Goal: Task Accomplishment & Management: Use online tool/utility

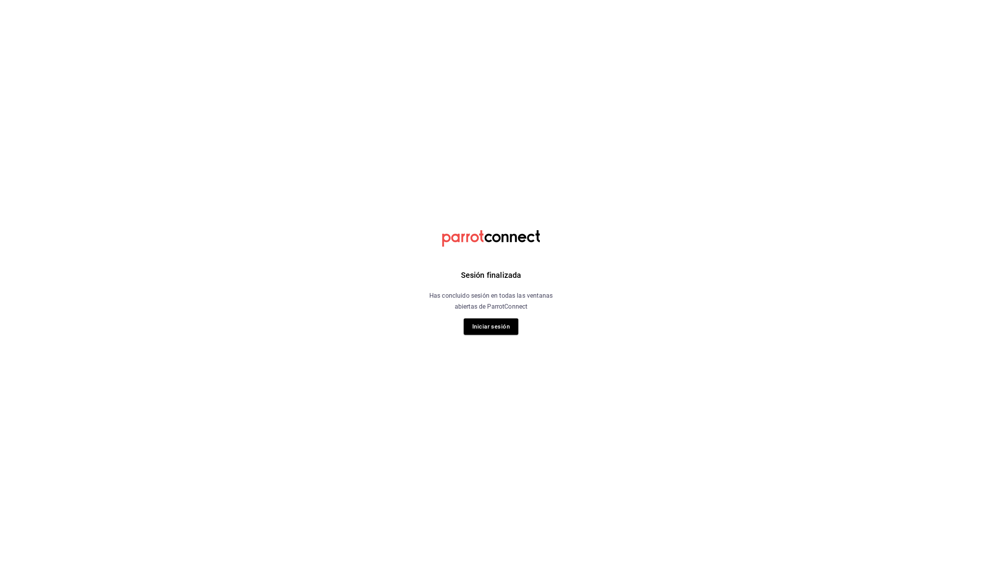
click at [505, 316] on div "Sesión finalizada Has concluido sesión en todas las ventanas abiertas de Parrot…" at bounding box center [491, 282] width 197 height 565
click at [500, 329] on button "Iniciar sesión" at bounding box center [491, 327] width 55 height 16
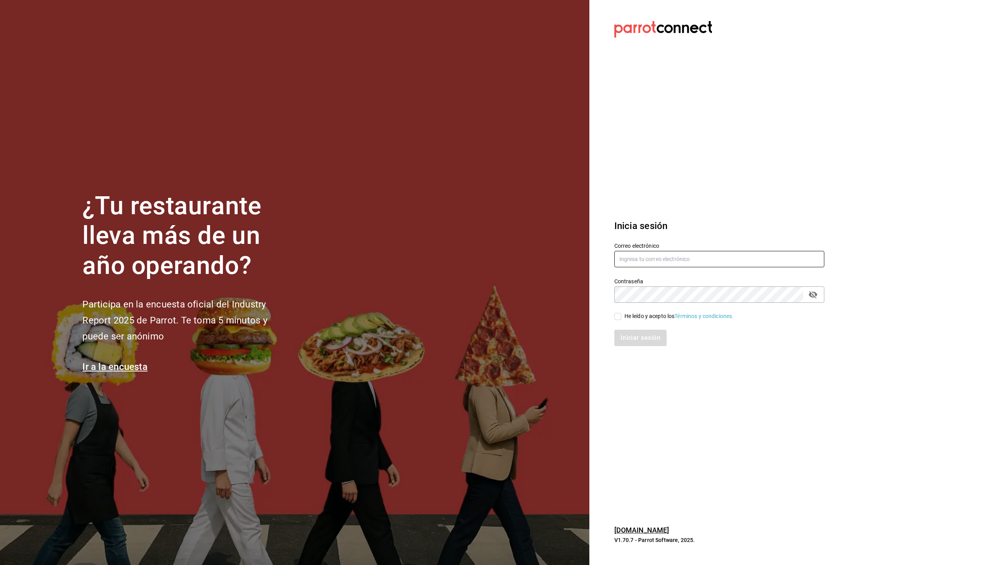
click at [657, 255] on input "text" at bounding box center [719, 259] width 210 height 16
type input "[PERSON_NAME][EMAIL_ADDRESS][DOMAIN_NAME]"
click at [644, 313] on div "He leído y acepto los Términos y condiciones." at bounding box center [679, 316] width 109 height 8
click at [621, 313] on input "He leído y acepto los Términos y condiciones." at bounding box center [617, 316] width 7 height 7
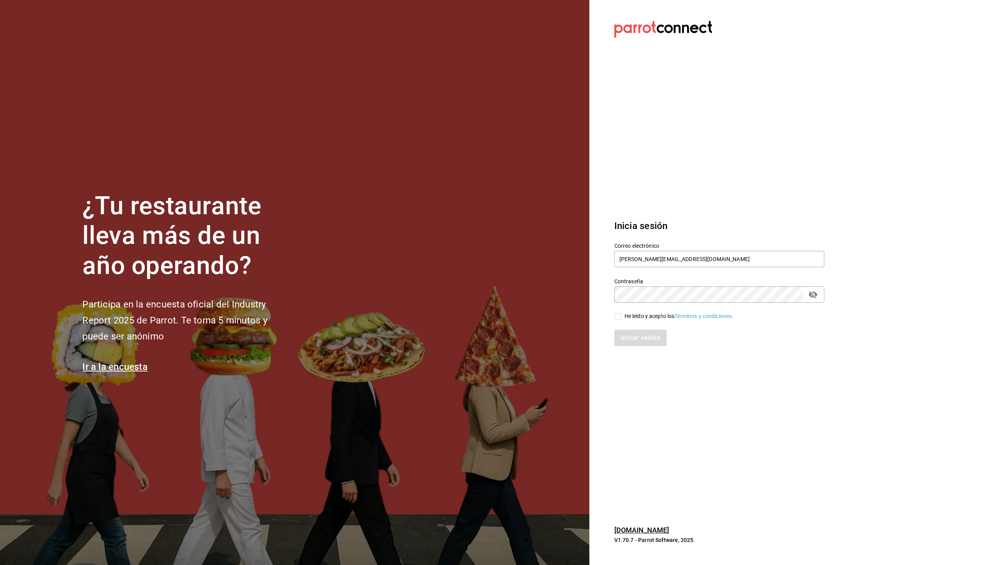
checkbox input "true"
click at [644, 334] on button "Iniciar sesión" at bounding box center [640, 338] width 53 height 16
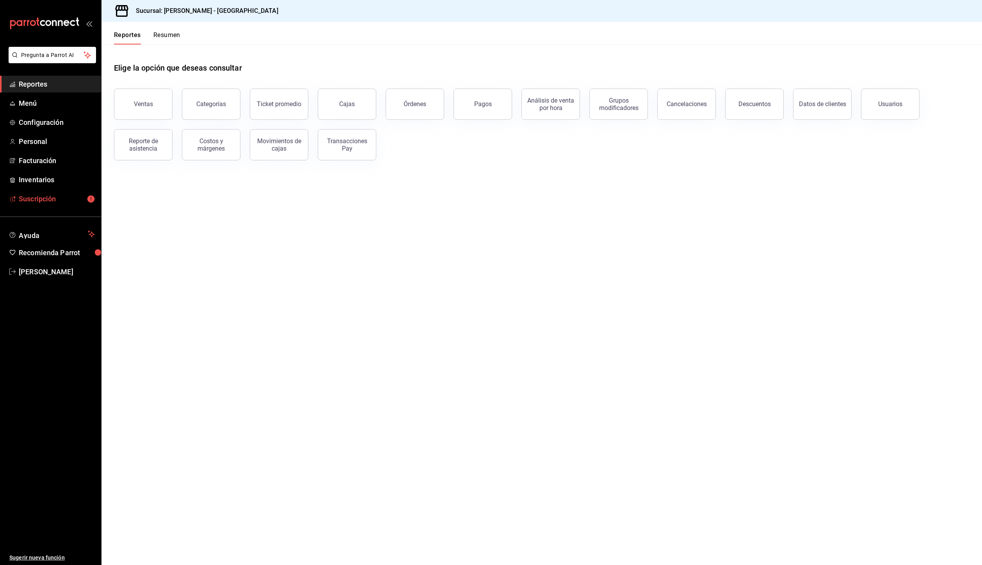
click at [63, 200] on span "Suscripción" at bounding box center [57, 199] width 76 height 11
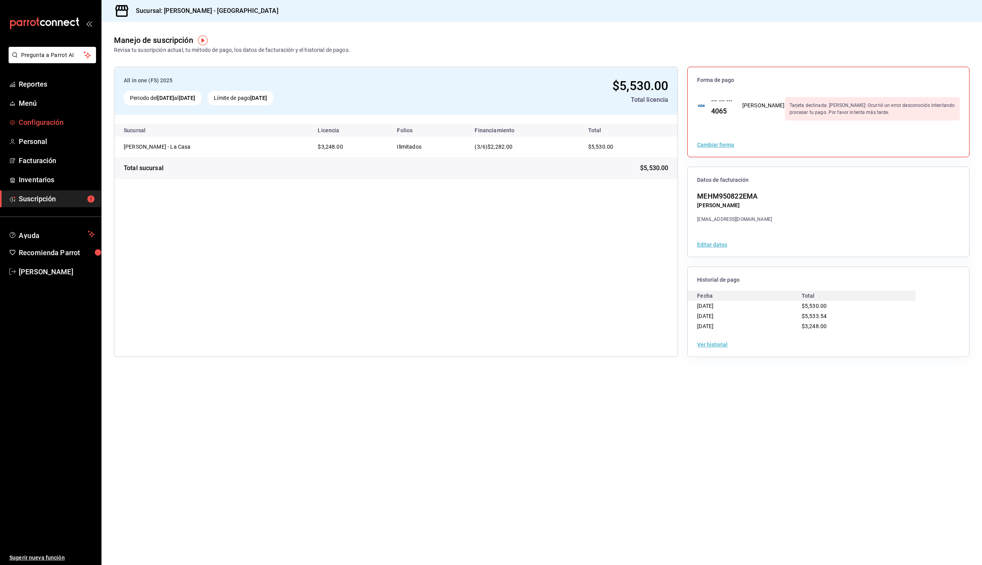
click at [59, 129] on link "Configuración" at bounding box center [50, 122] width 101 height 17
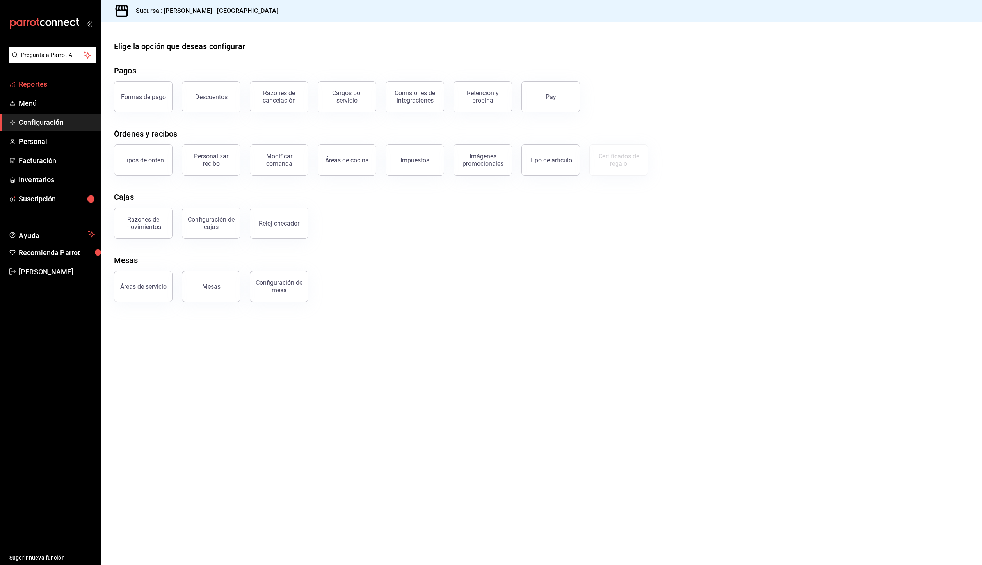
click at [61, 82] on span "Reportes" at bounding box center [57, 84] width 76 height 11
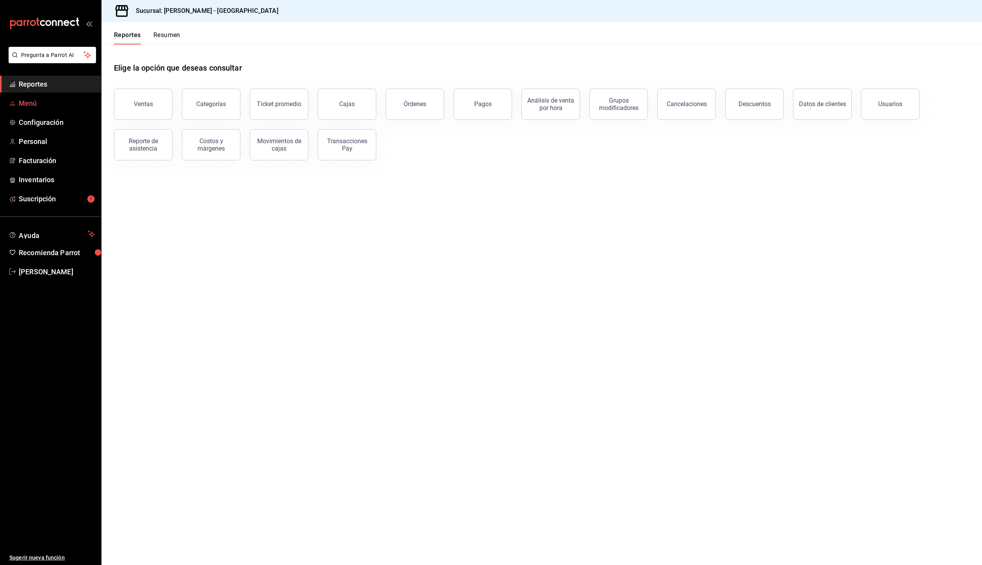
click at [52, 100] on span "Menú" at bounding box center [57, 103] width 76 height 11
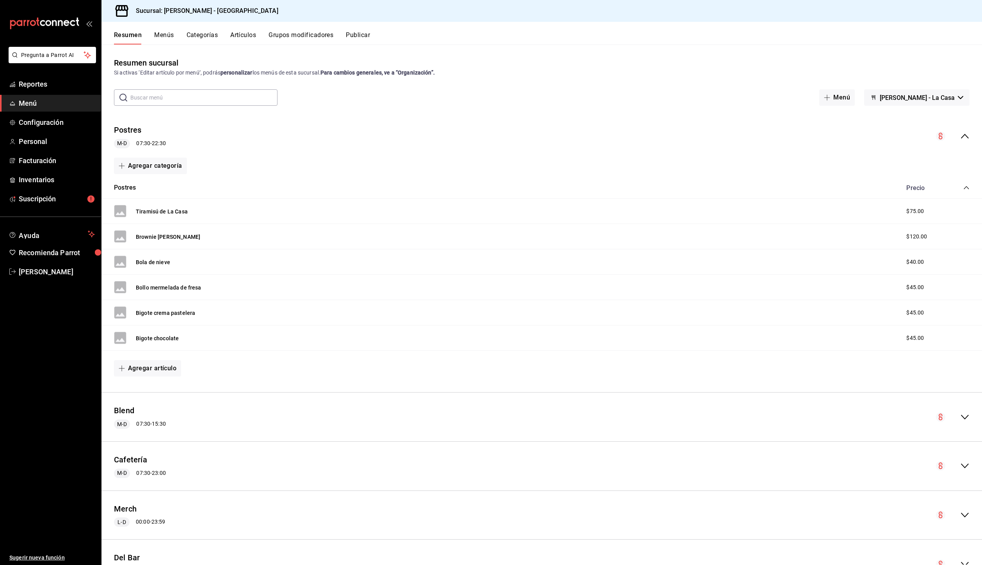
click at [173, 35] on button "Menús" at bounding box center [164, 37] width 20 height 13
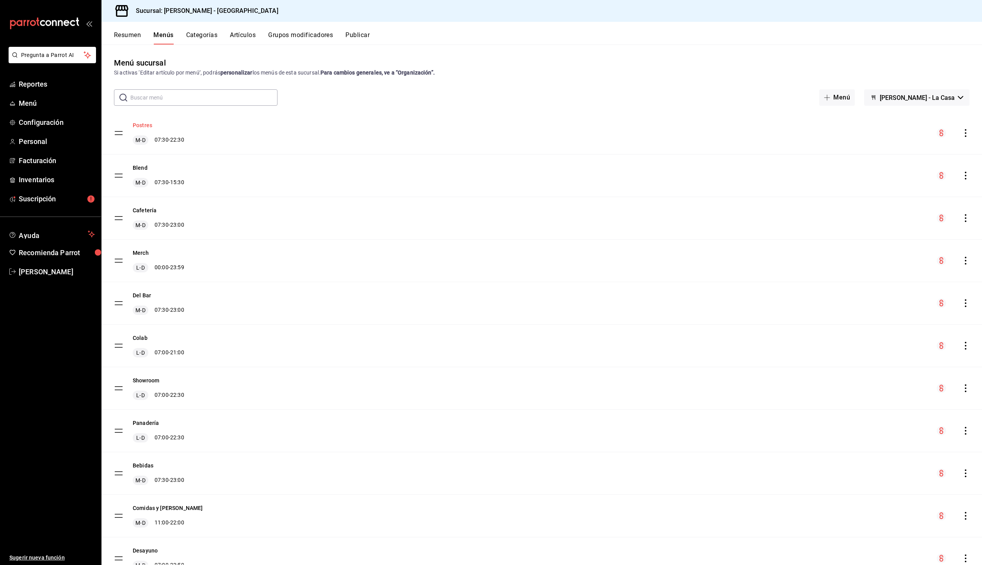
click at [139, 123] on button "Postres" at bounding box center [143, 125] width 20 height 8
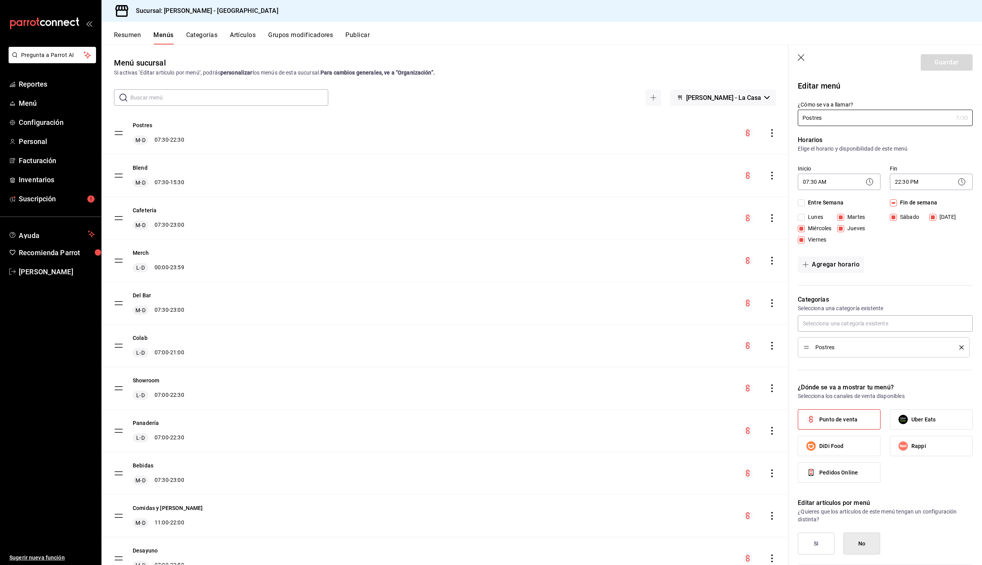
click at [315, 141] on div "Postres M-D 07:30 - 22:30" at bounding box center [444, 133] width 687 height 42
click at [212, 37] on button "Categorías" at bounding box center [202, 37] width 32 height 13
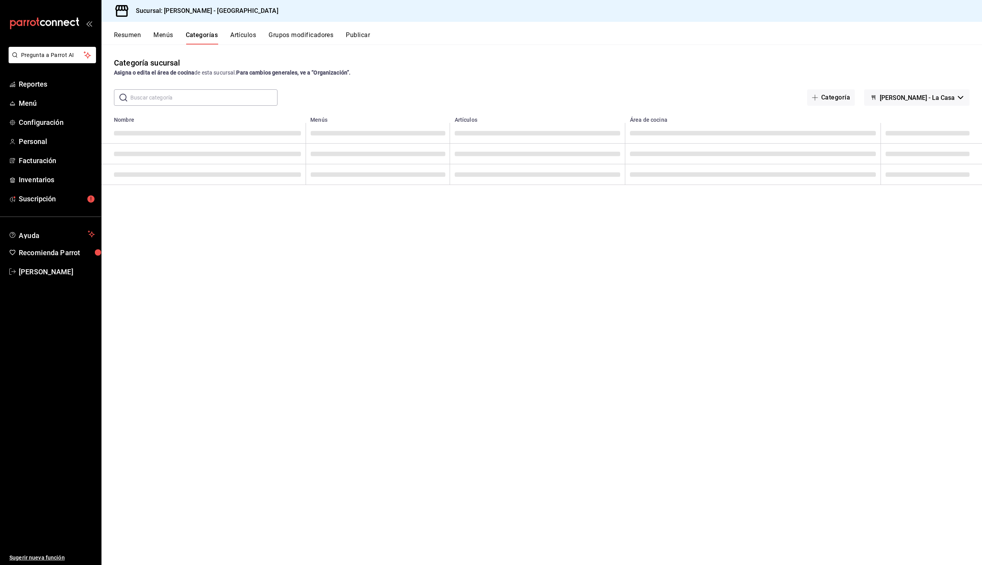
click at [239, 35] on button "Artículos" at bounding box center [243, 37] width 26 height 13
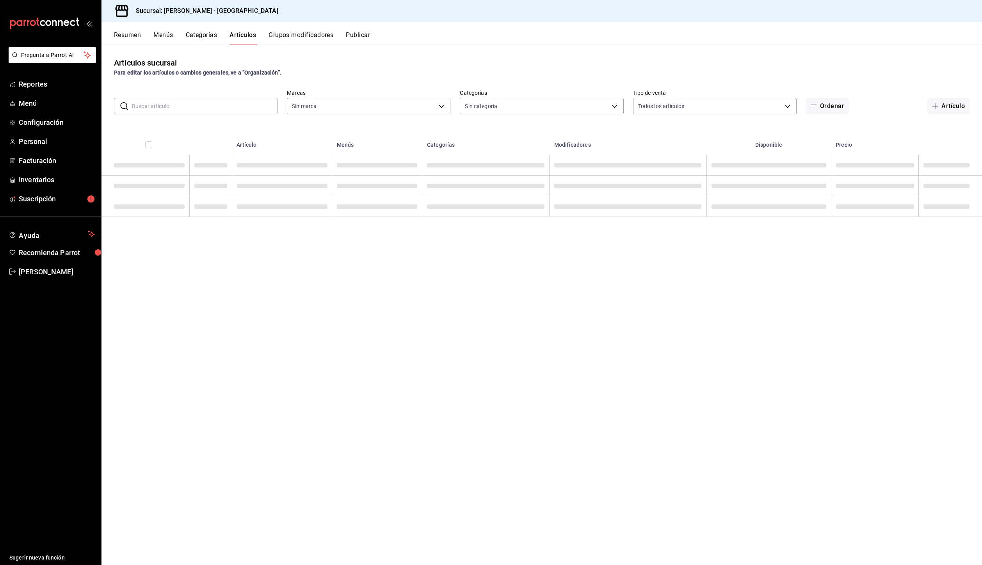
type input "5e10ca9e-0a4e-44f4-9add-18e0c865b6e6"
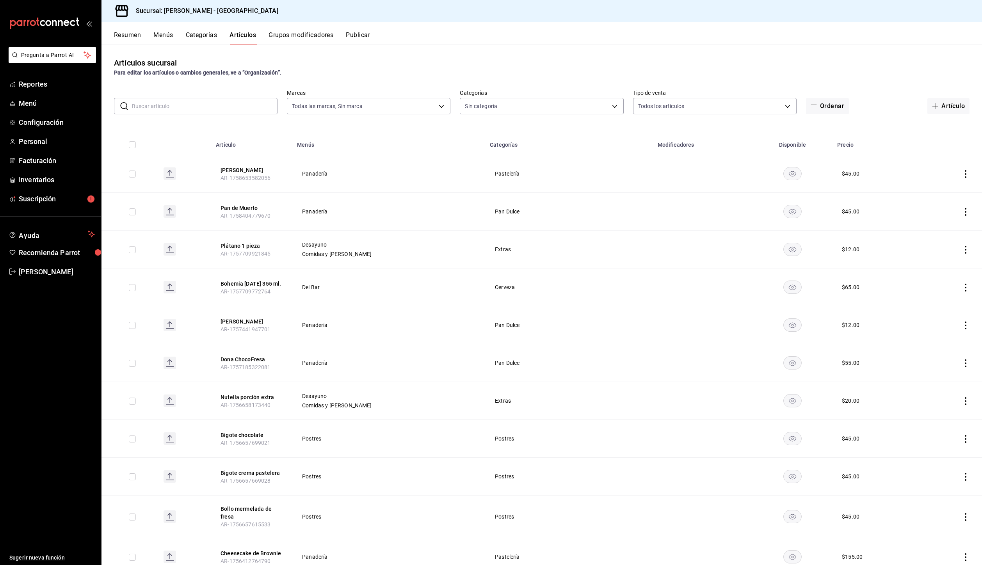
type input "6d0fde3a-48c0-48b4-b158-97f4dd11cd56,21576ea0-f6fc-40db-bb3e-63638e21fc5e,9c80f…"
click at [965, 208] on td at bounding box center [950, 212] width 64 height 38
click at [962, 208] on icon "actions" at bounding box center [966, 212] width 8 height 8
click at [941, 223] on li "Editar" at bounding box center [929, 230] width 47 height 16
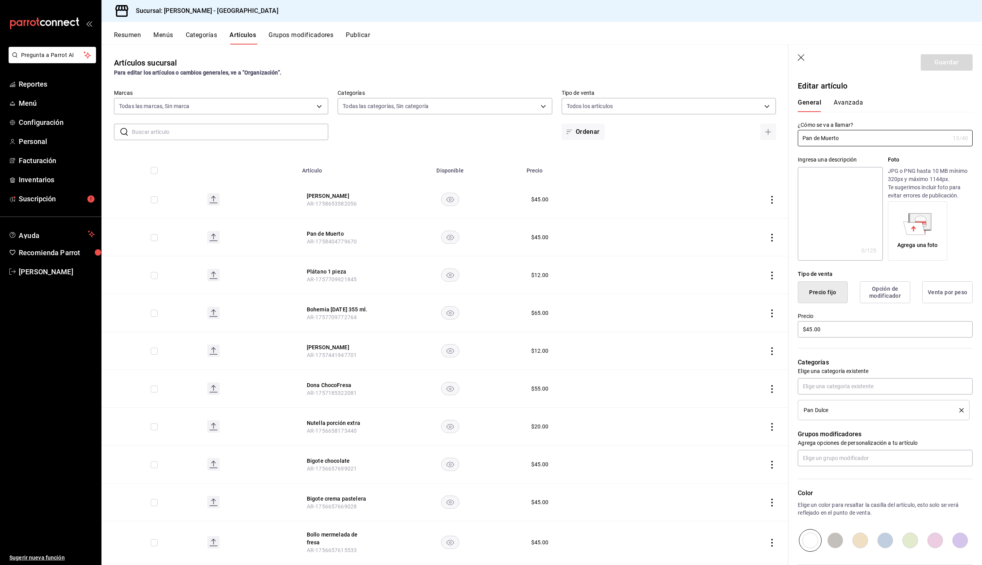
click at [890, 298] on button "Opción de modificador" at bounding box center [885, 292] width 50 height 22
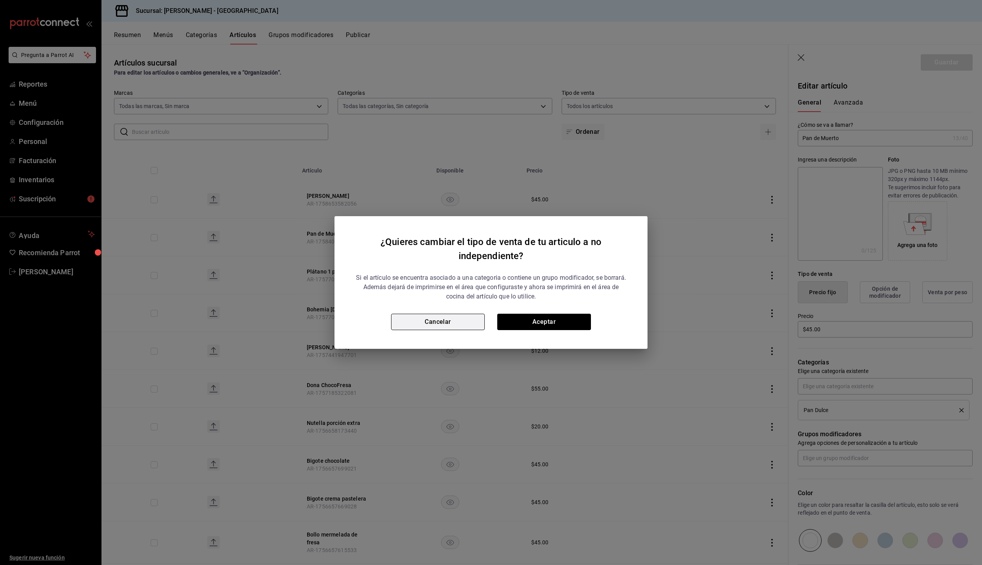
click at [437, 323] on button "Cancelar" at bounding box center [438, 322] width 94 height 16
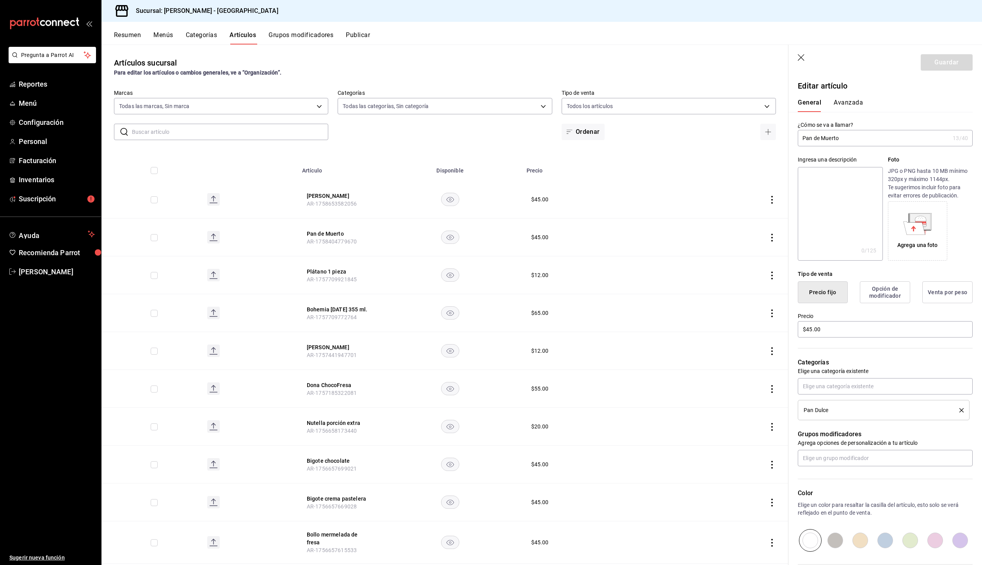
click at [885, 294] on button "Opción de modificador" at bounding box center [885, 292] width 50 height 22
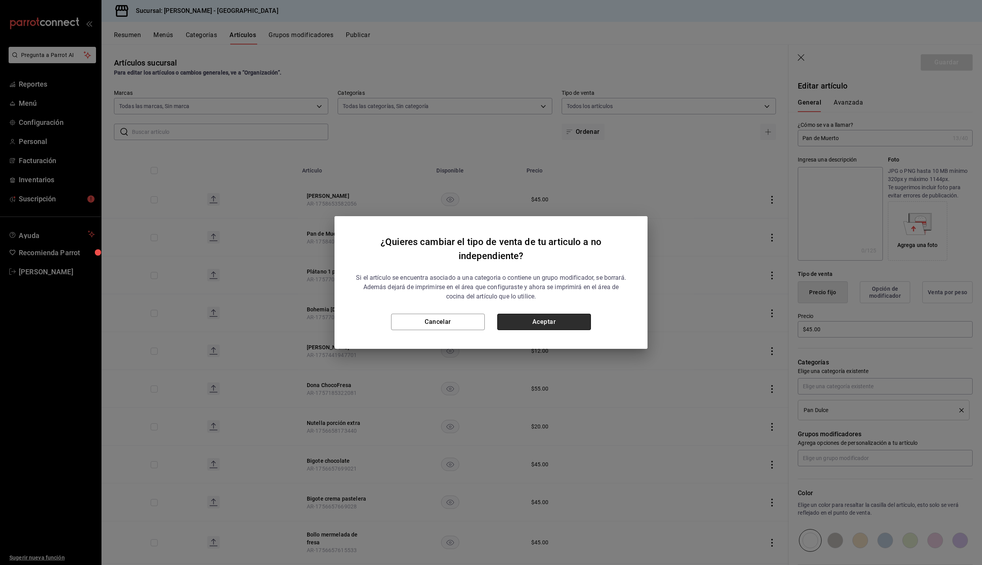
click at [538, 323] on button "Aceptar" at bounding box center [544, 322] width 94 height 16
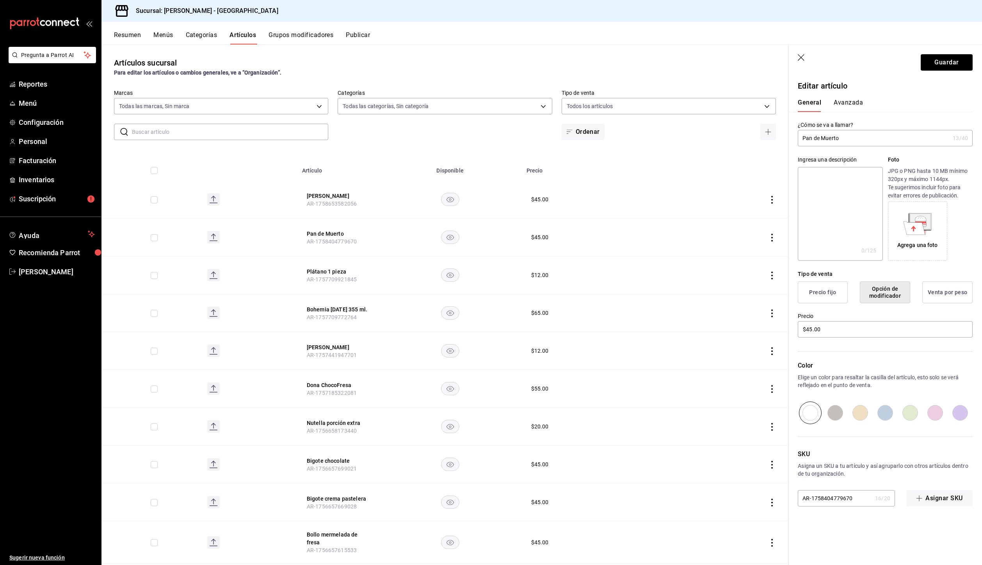
click at [883, 298] on button "Opción de modificador" at bounding box center [885, 292] width 50 height 22
click at [835, 287] on button "Precio fijo" at bounding box center [823, 292] width 50 height 22
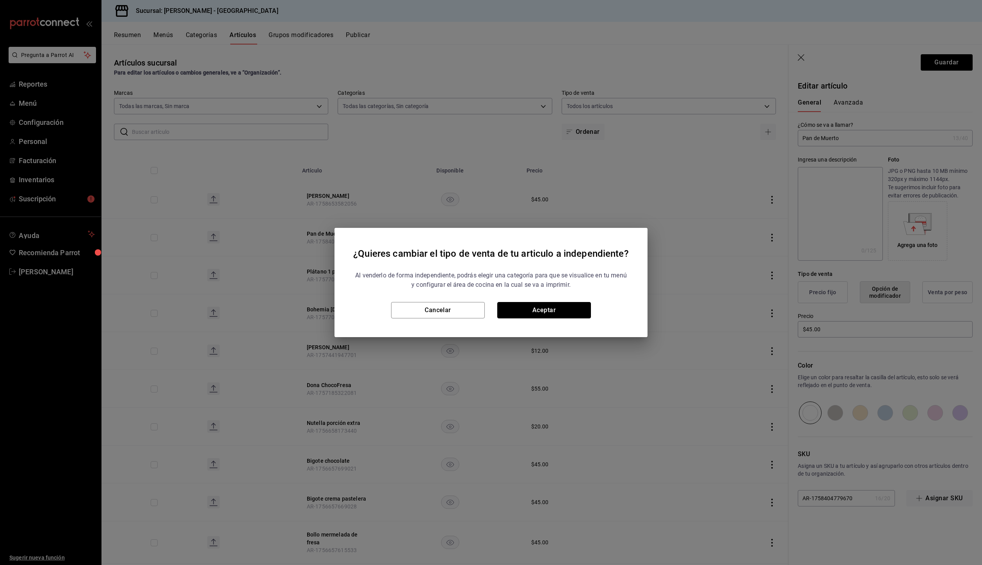
click at [569, 306] on button "Aceptar" at bounding box center [544, 310] width 94 height 16
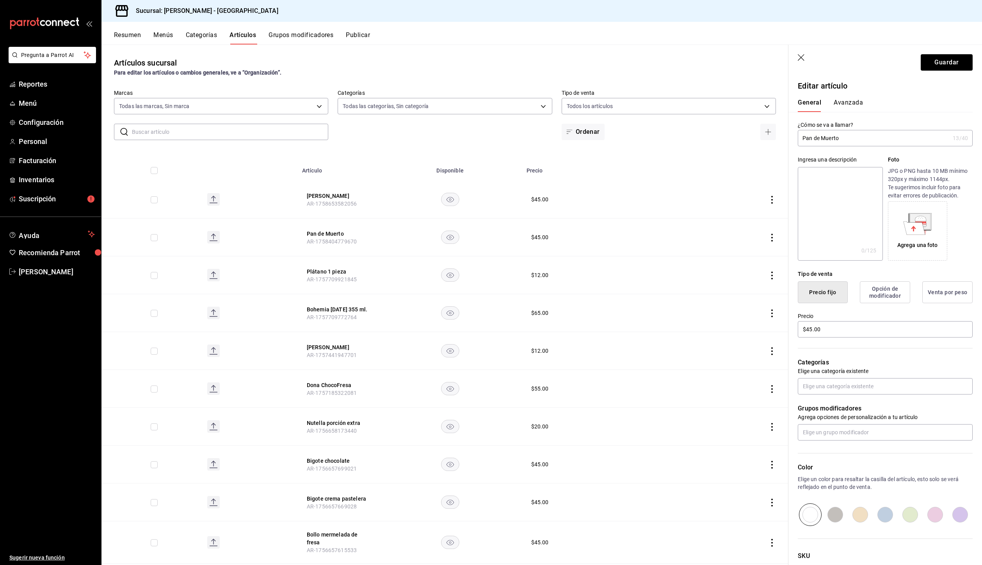
click at [881, 295] on button "Opción de modificador" at bounding box center [885, 292] width 50 height 22
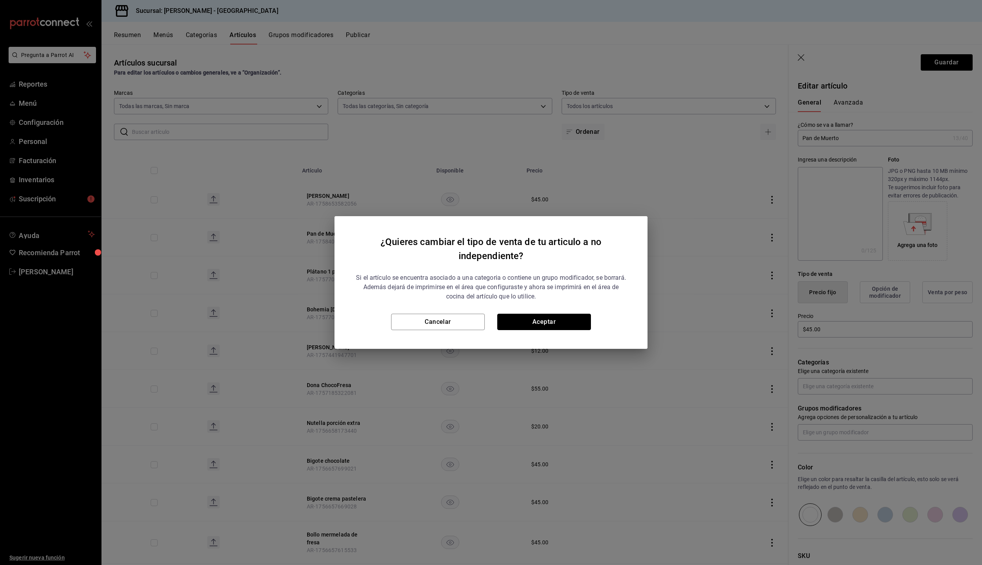
drag, startPoint x: 560, startPoint y: 315, endPoint x: 579, endPoint y: 319, distance: 20.0
click at [560, 315] on button "Aceptar" at bounding box center [544, 322] width 94 height 16
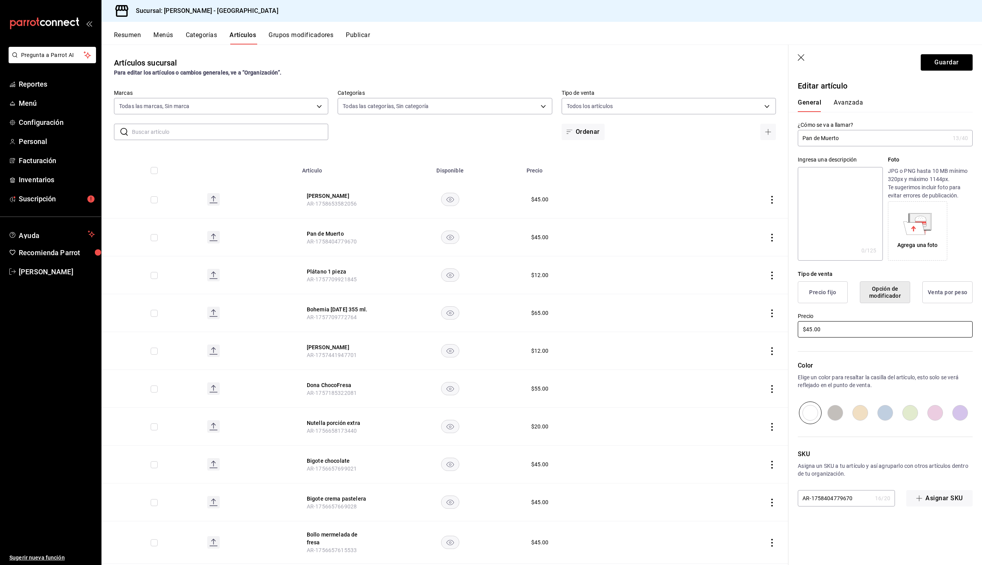
click at [889, 330] on input "$45.00" at bounding box center [885, 329] width 175 height 16
click at [808, 290] on button "Precio fijo" at bounding box center [823, 292] width 50 height 22
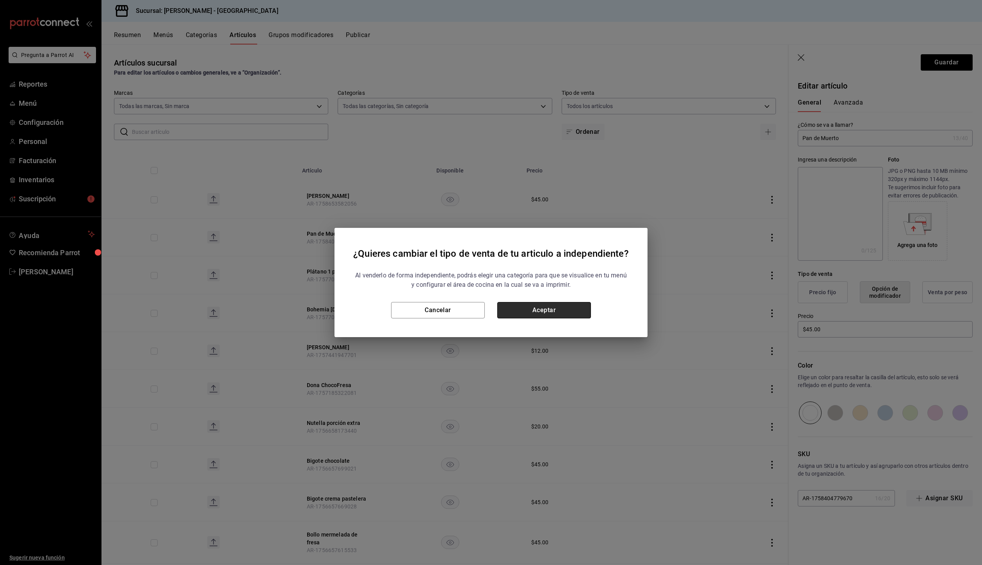
click at [568, 310] on button "Aceptar" at bounding box center [544, 310] width 94 height 16
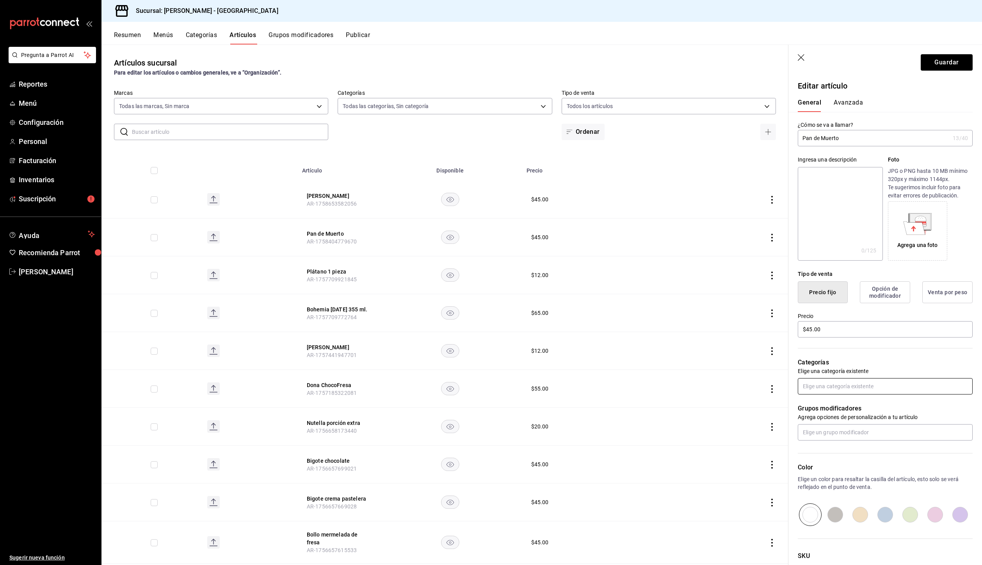
click at [859, 390] on input "text" at bounding box center [885, 386] width 175 height 16
type input "pan"
click at [823, 414] on li "Pan Dulce" at bounding box center [882, 417] width 169 height 13
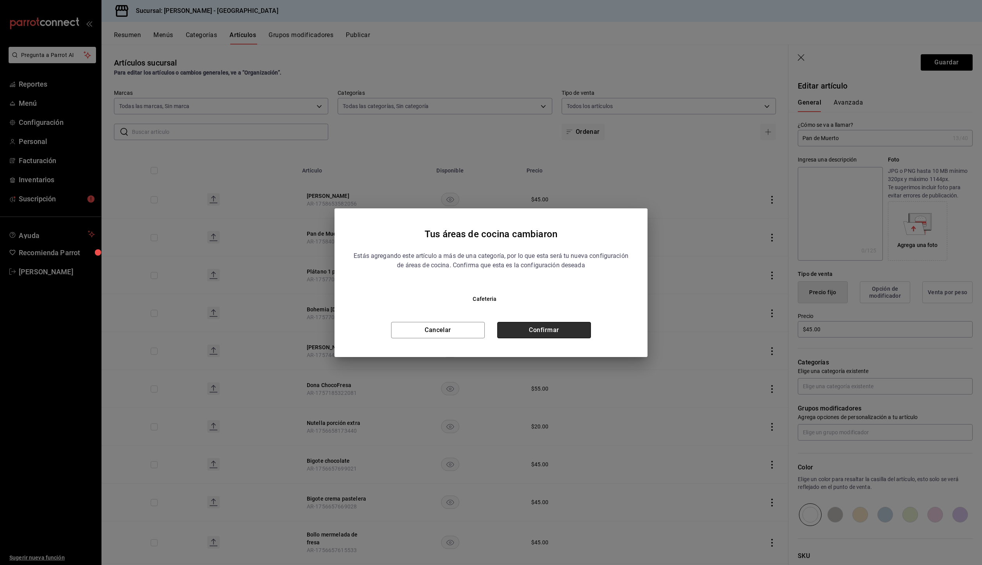
click at [554, 329] on button "Confirmar" at bounding box center [544, 330] width 94 height 16
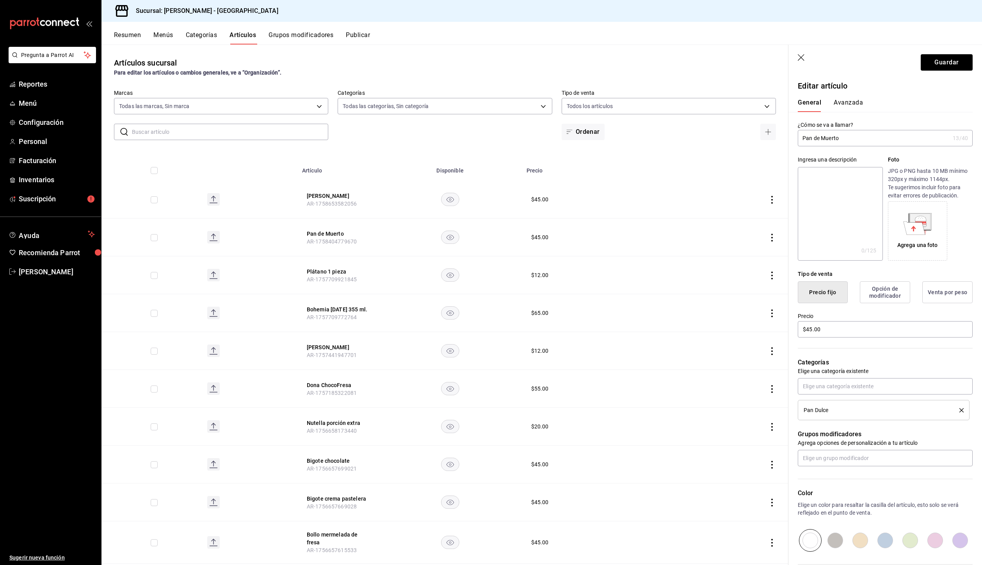
click at [842, 436] on p "Grupos modificadores" at bounding box center [885, 434] width 175 height 9
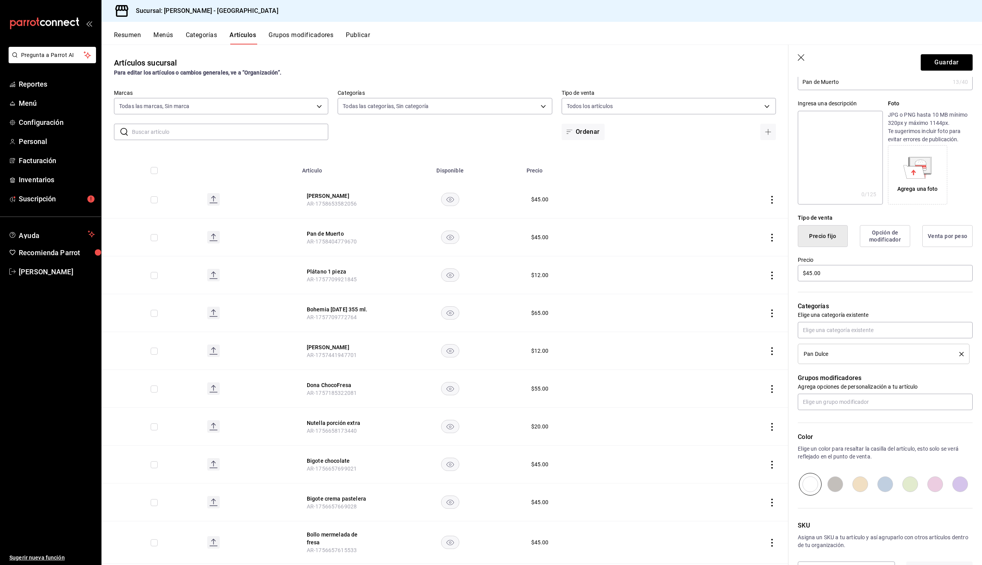
scroll to position [85, 0]
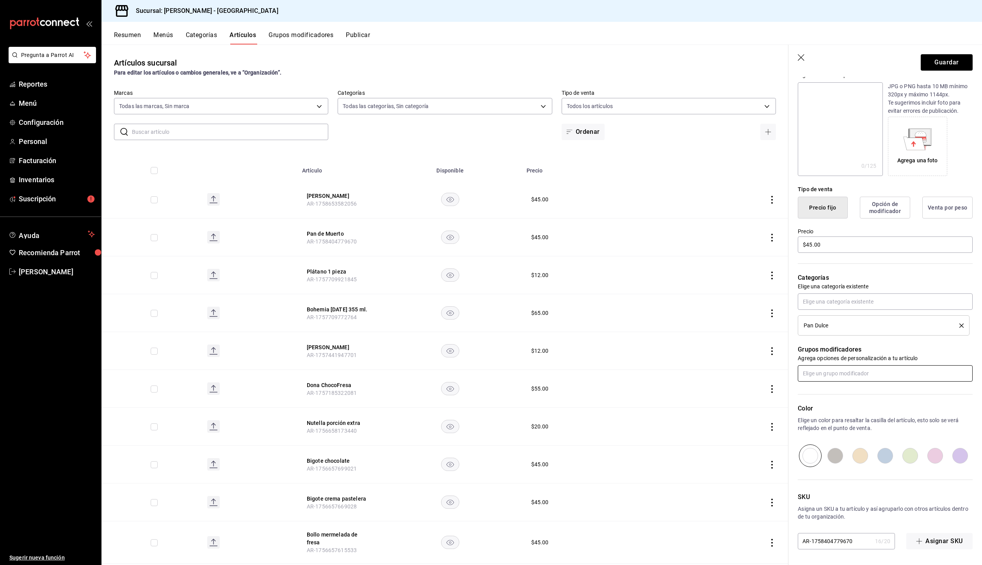
click at [854, 376] on input "text" at bounding box center [885, 373] width 175 height 16
type input "ex"
click at [861, 358] on p "Agrega opciones de personalización a tu artículo" at bounding box center [885, 358] width 175 height 8
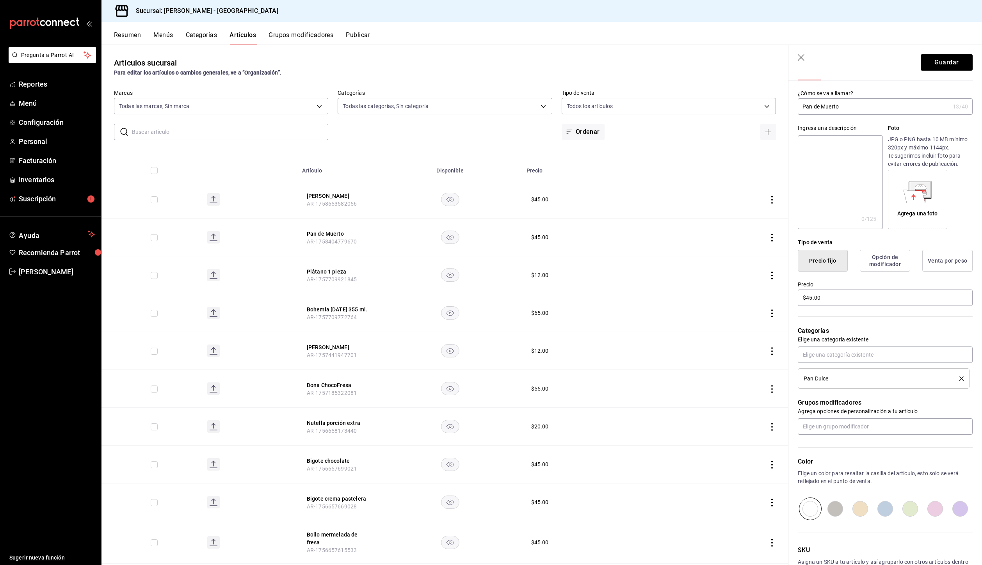
scroll to position [0, 0]
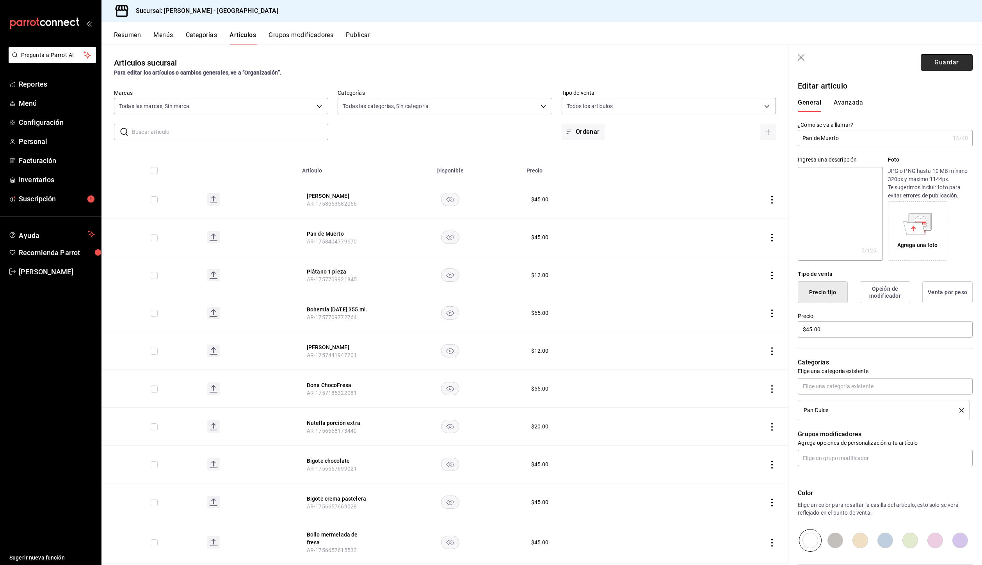
click at [940, 69] on button "Guardar" at bounding box center [947, 62] width 52 height 16
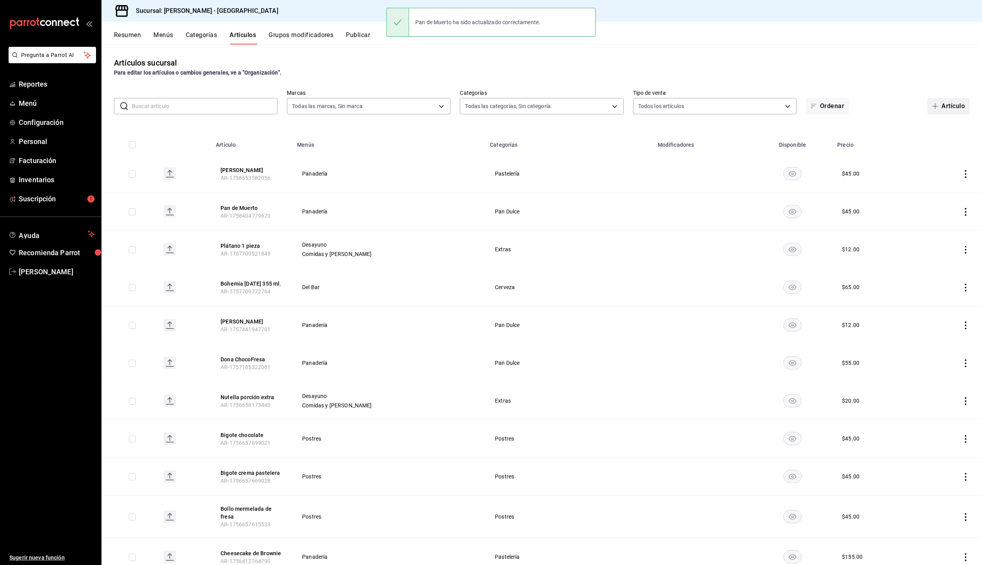
click at [934, 105] on span "button" at bounding box center [936, 106] width 9 height 6
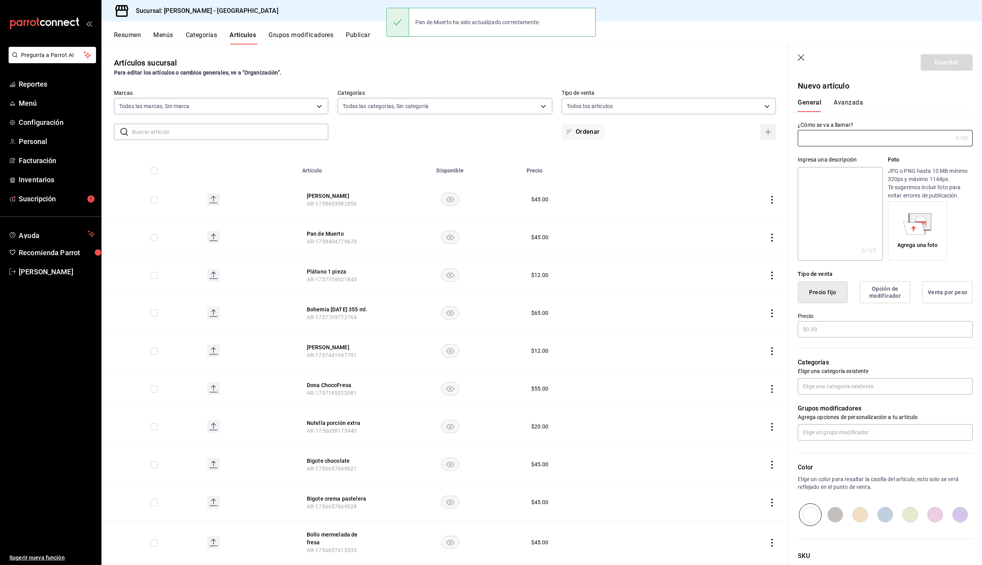
type input "E"
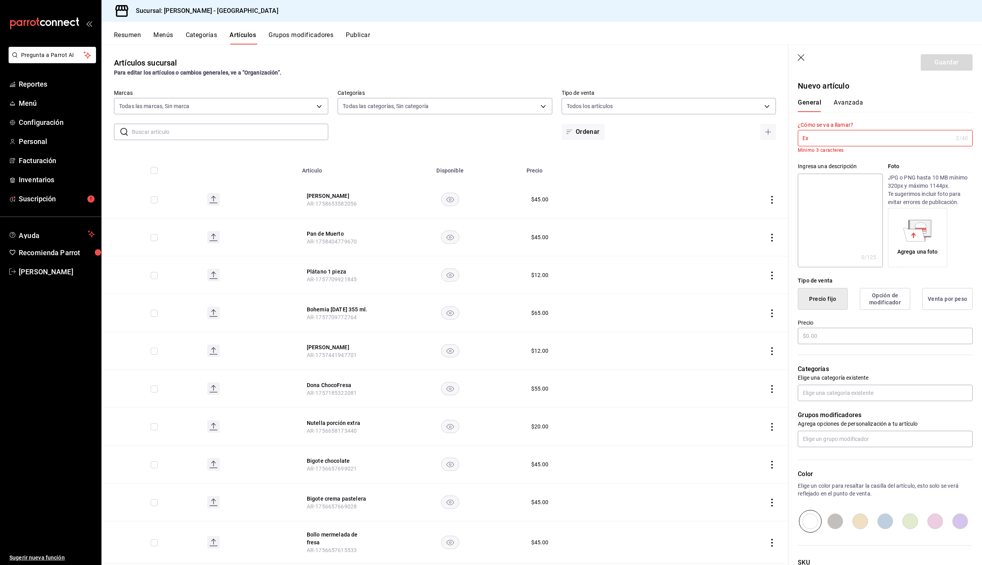
type input "E"
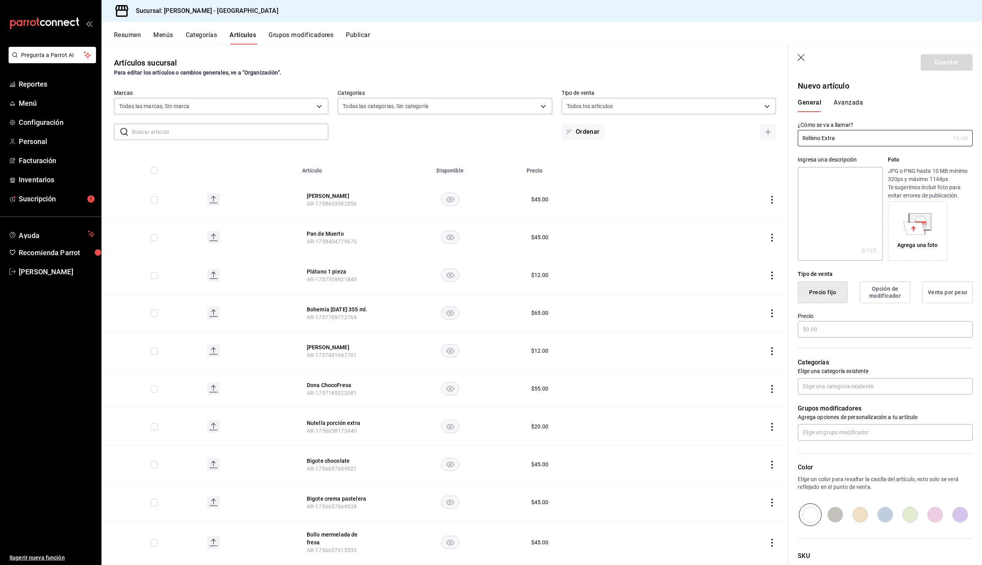
type input "Relleno Extra"
click at [817, 223] on textarea at bounding box center [840, 214] width 85 height 94
click at [879, 297] on button "Opción de modificador" at bounding box center [885, 292] width 50 height 22
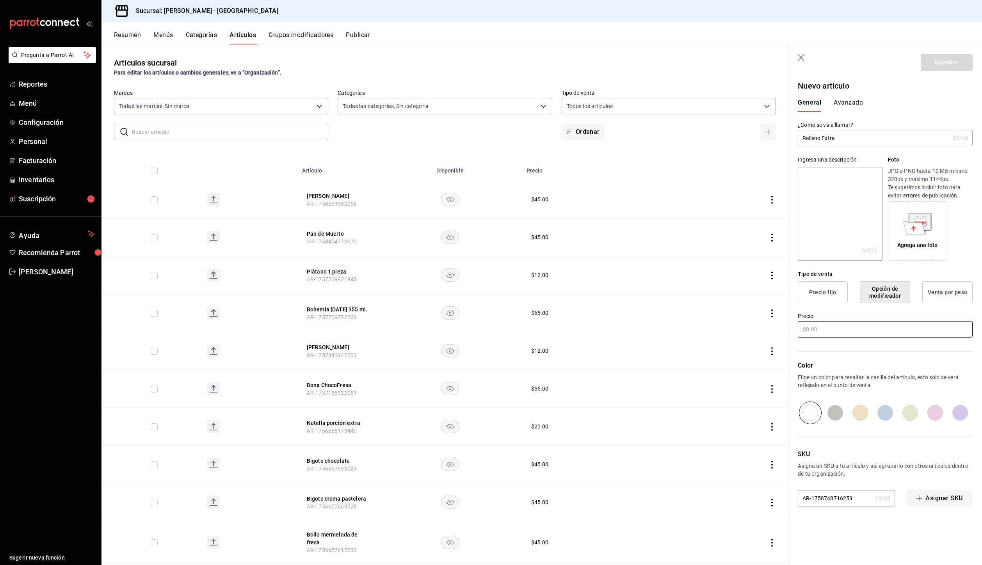
click at [877, 337] on input "text" at bounding box center [885, 329] width 175 height 16
click at [879, 333] on input "text" at bounding box center [885, 329] width 175 height 16
type input "$10.00"
click at [860, 414] on input "radio" at bounding box center [860, 413] width 25 height 23
radio input "true"
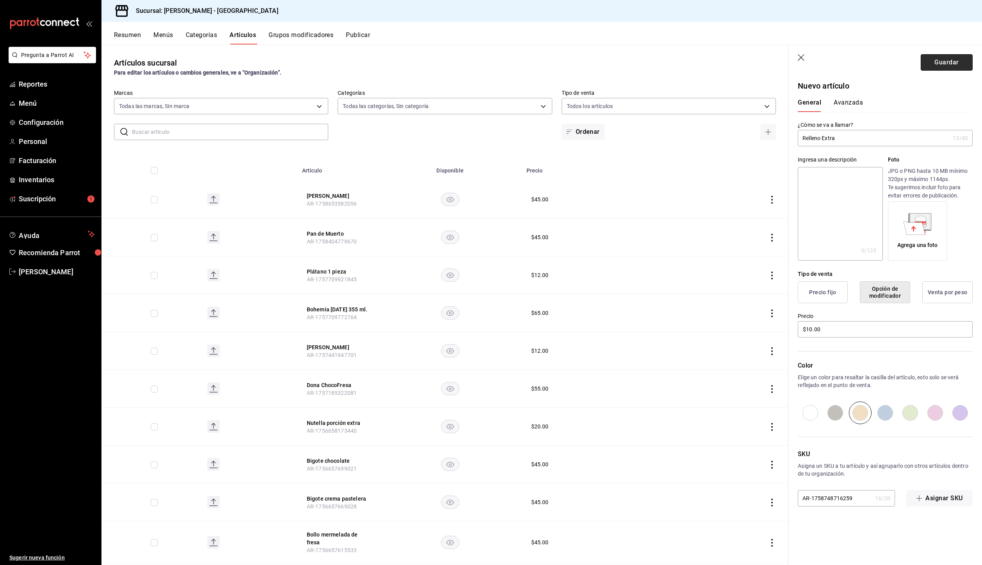
click at [948, 66] on button "Guardar" at bounding box center [947, 62] width 52 height 16
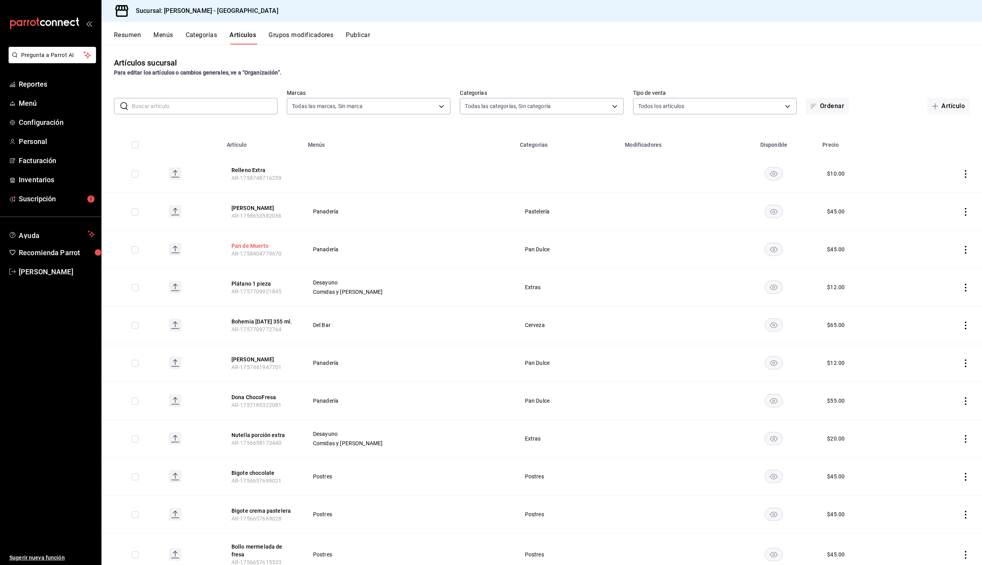
click at [262, 246] on button "Pan de Muerto" at bounding box center [262, 246] width 62 height 8
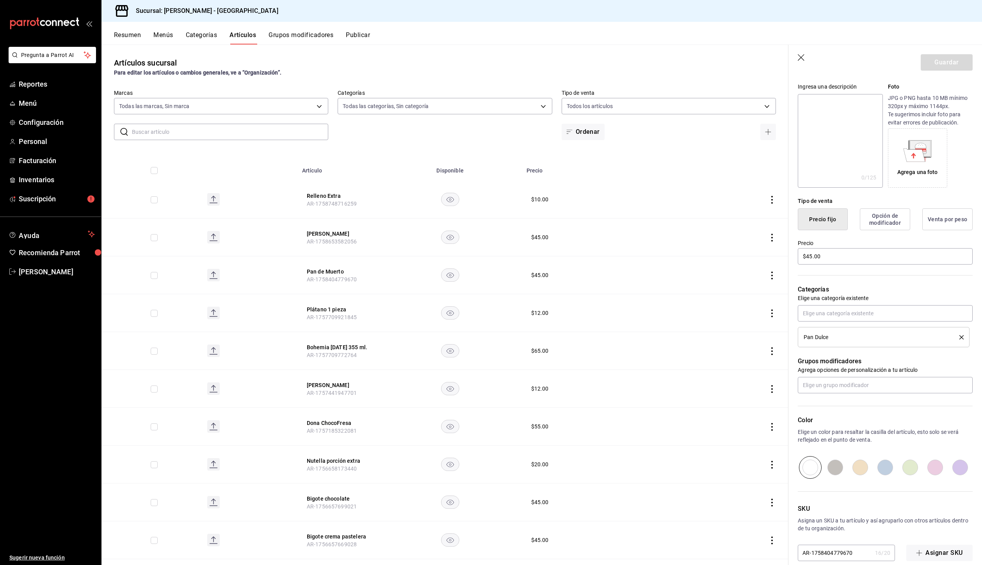
scroll to position [85, 0]
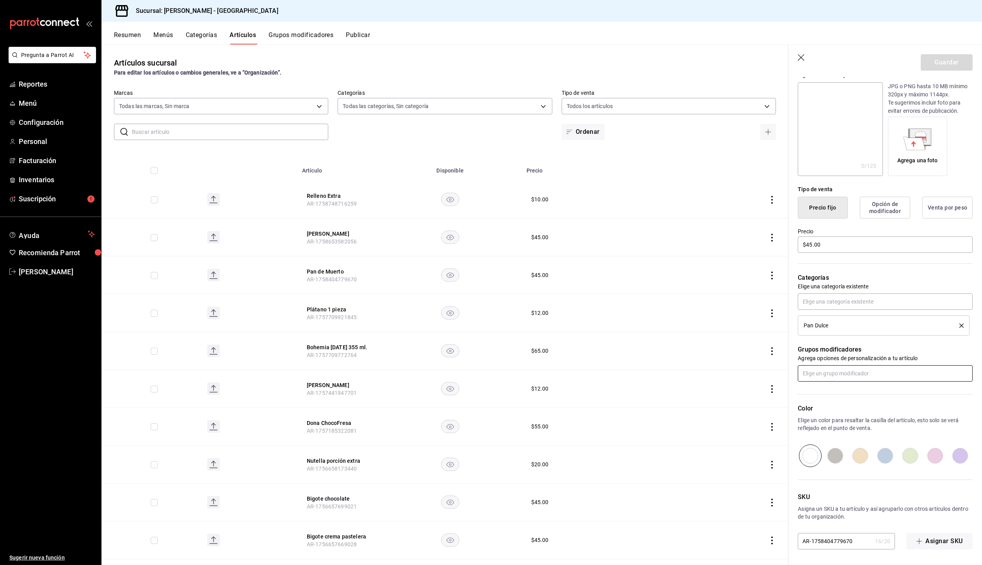
click at [912, 373] on input "text" at bounding box center [885, 373] width 175 height 16
type input "r"
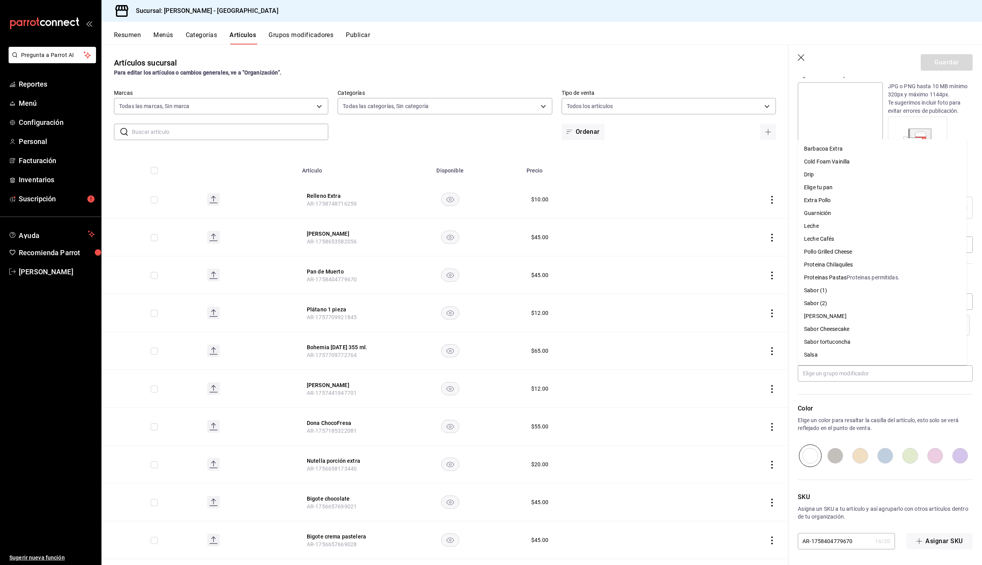
click at [893, 399] on div "Color Elige un color para resaltar la casilla del artículo, esto solo se verá r…" at bounding box center [880, 424] width 184 height 85
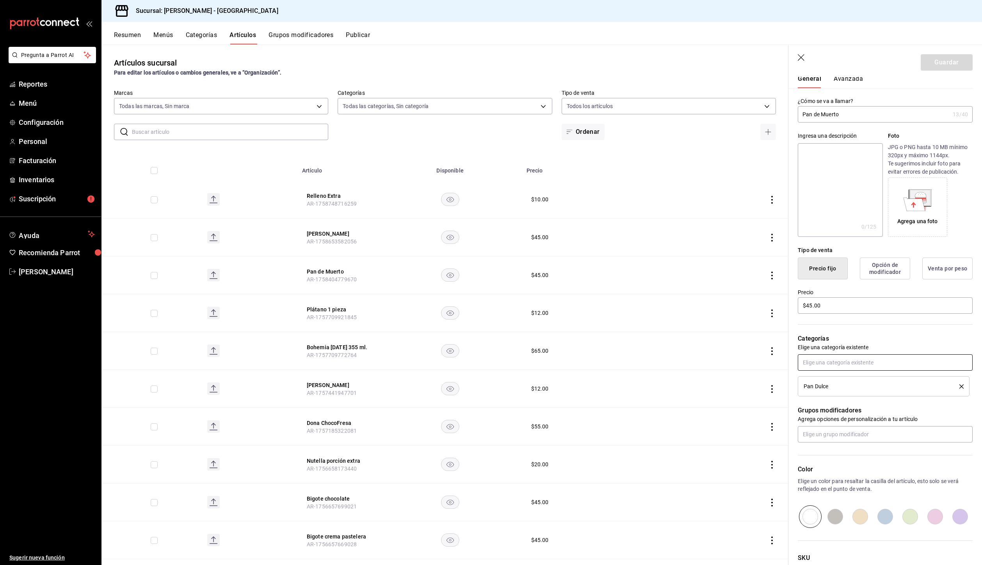
scroll to position [0, 0]
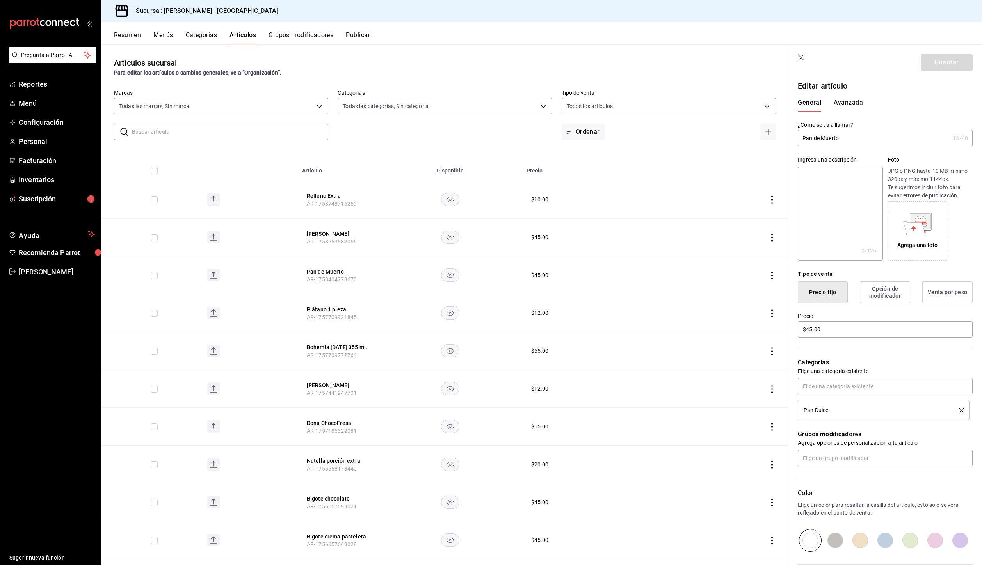
click at [411, 192] on td at bounding box center [450, 200] width 143 height 38
click at [768, 201] on icon "actions" at bounding box center [772, 200] width 8 height 8
drag, startPoint x: 744, startPoint y: 244, endPoint x: 518, endPoint y: 154, distance: 244.1
click at [744, 244] on li "Eliminar" at bounding box center [735, 250] width 47 height 16
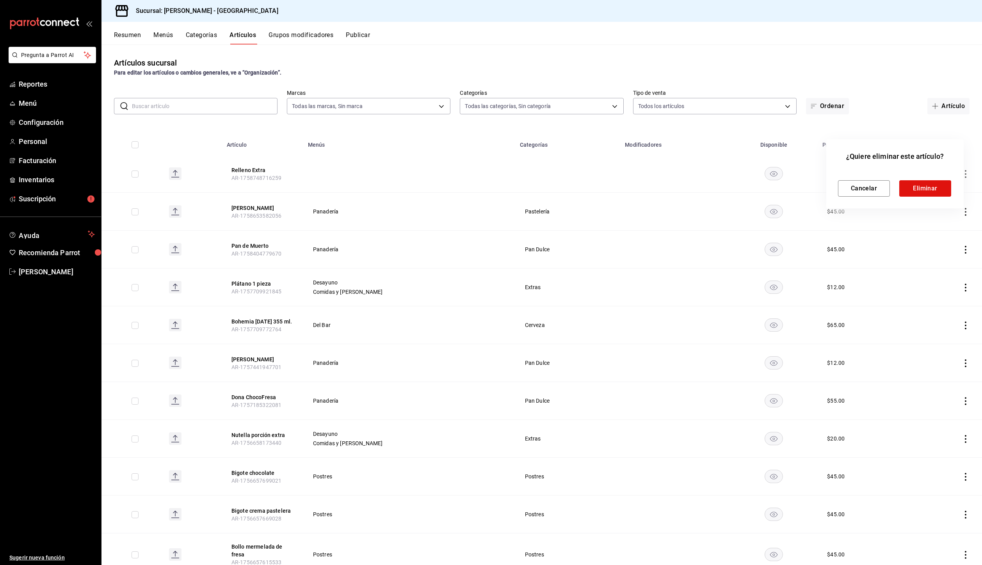
click at [293, 36] on div at bounding box center [491, 282] width 982 height 565
click at [914, 191] on button "Eliminar" at bounding box center [925, 188] width 52 height 16
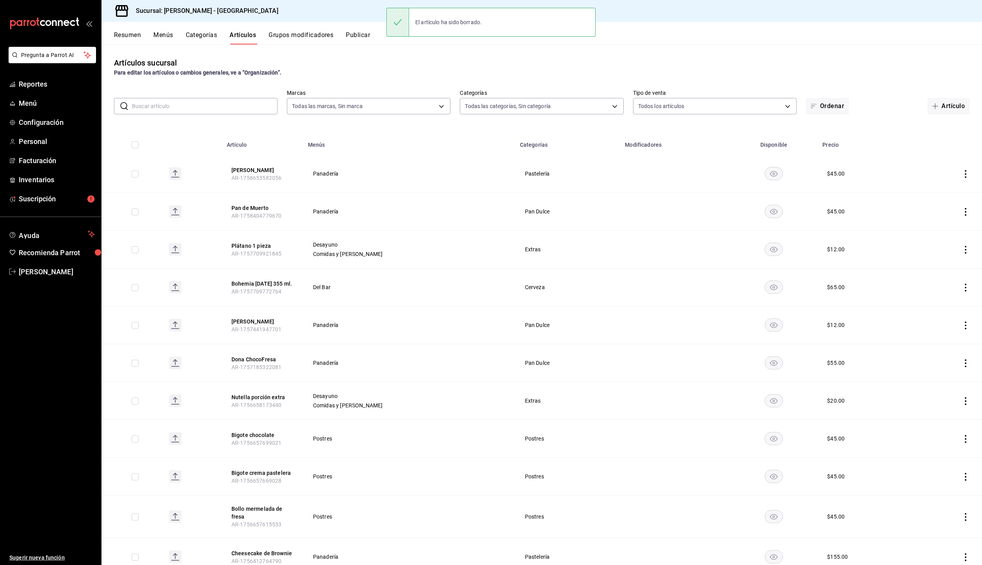
click at [297, 28] on div "Resumen Menús Categorías Artículos Grupos modificadores Publicar" at bounding box center [541, 33] width 881 height 23
click at [299, 34] on button "Grupos modificadores" at bounding box center [301, 37] width 65 height 13
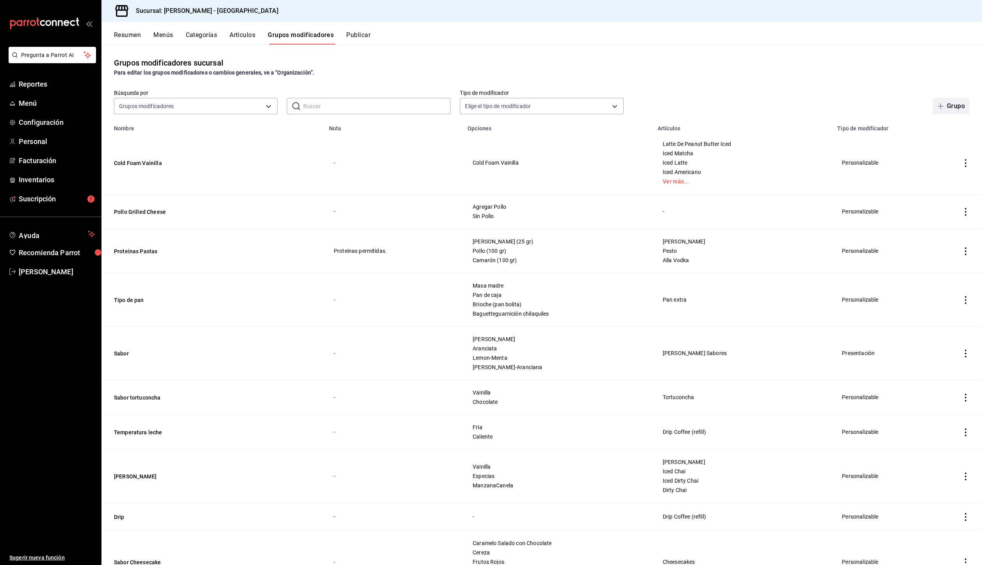
click at [935, 113] on button "Grupo" at bounding box center [951, 106] width 37 height 16
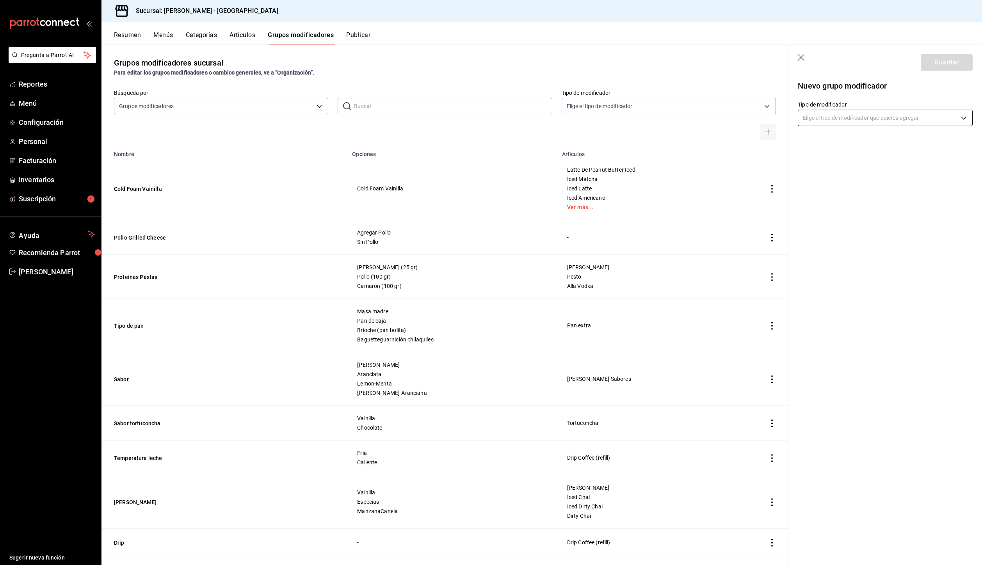
click at [850, 116] on body "Pregunta a Parrot AI Reportes Menú Configuración Personal Facturación Inventari…" at bounding box center [491, 282] width 982 height 565
click at [847, 141] on p "Personalizable" at bounding box center [871, 144] width 133 height 8
type input "CUSTOMIZABLE"
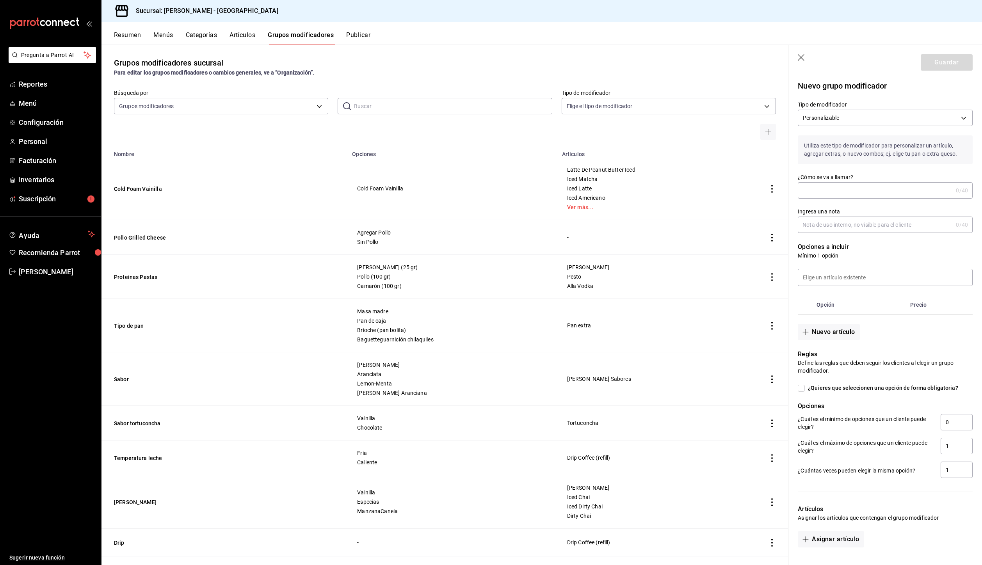
click at [848, 190] on input "¿Cómo se va a llamar?" at bounding box center [875, 191] width 155 height 16
type input "Relleno Extra"
click at [829, 335] on button "Nuevo artículo" at bounding box center [829, 332] width 62 height 16
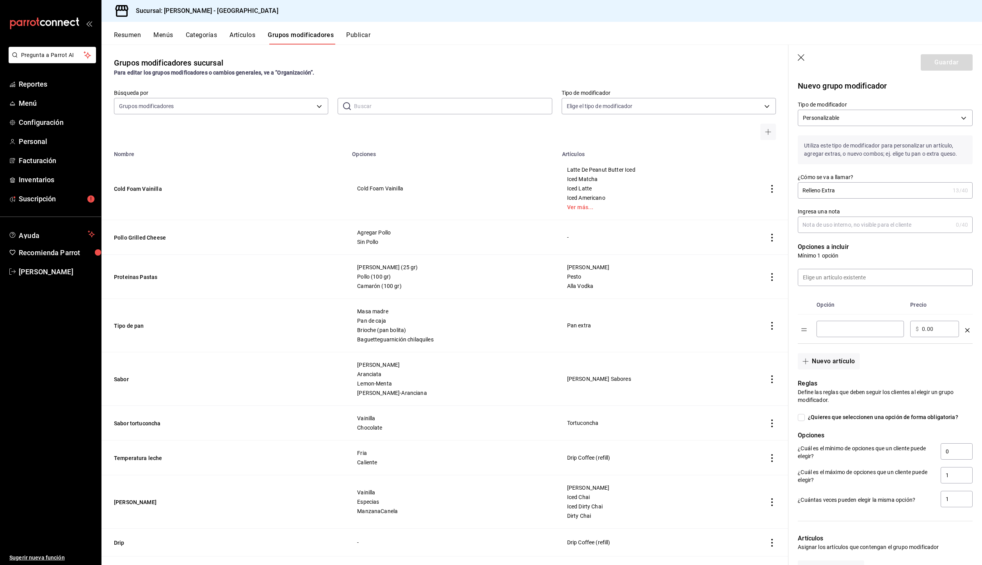
click at [873, 327] on input "optionsTable" at bounding box center [860, 329] width 77 height 8
type input "Nutella"
click at [844, 358] on button "Nuevo artículo" at bounding box center [829, 361] width 62 height 16
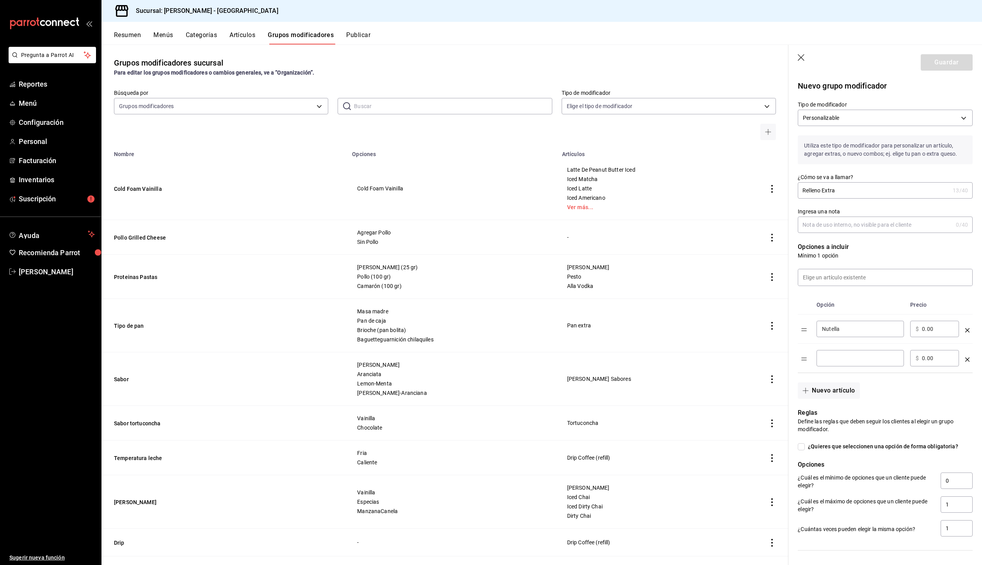
click at [844, 356] on input "optionsTable" at bounding box center [860, 358] width 77 height 8
type input "Dulce de Guayaba"
click at [832, 386] on button "Nuevo artículo" at bounding box center [829, 389] width 62 height 16
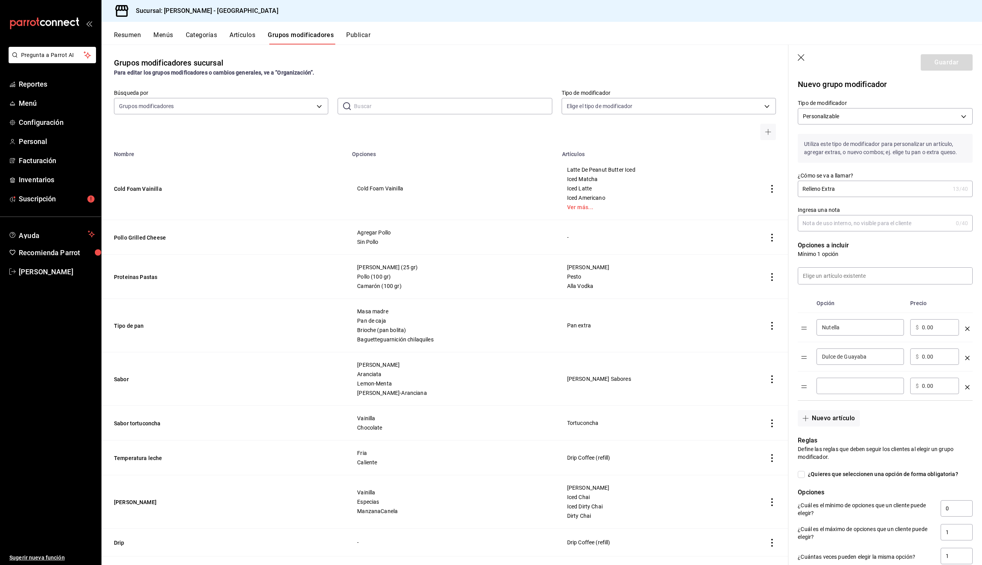
click at [837, 380] on div "​" at bounding box center [860, 386] width 87 height 16
type input "Crema Pastelera"
click at [933, 331] on input "0.00" at bounding box center [938, 328] width 32 height 8
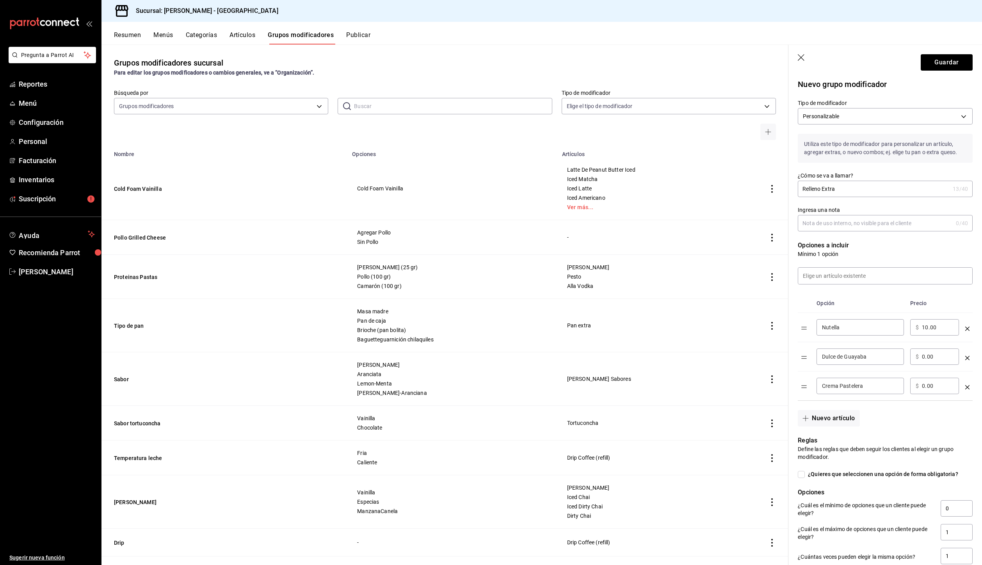
type input "10.00"
click at [934, 354] on input "0.00" at bounding box center [938, 357] width 32 height 8
click at [934, 353] on input "0.00" at bounding box center [938, 357] width 32 height 8
type input "15.00"
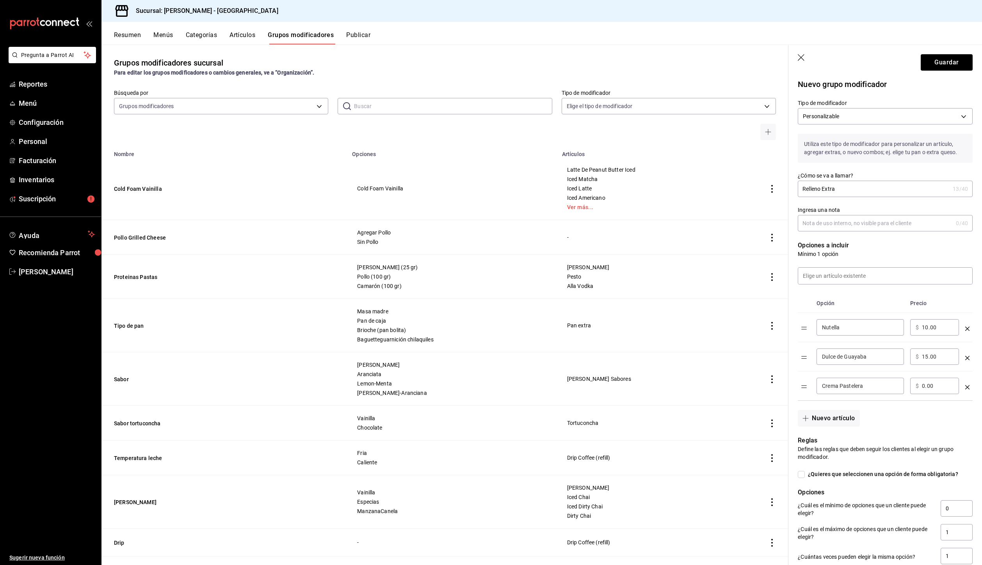
click at [936, 384] on input "0.00" at bounding box center [938, 386] width 32 height 8
type input "10.00"
click at [917, 420] on div "Nuevo artículo" at bounding box center [880, 414] width 184 height 26
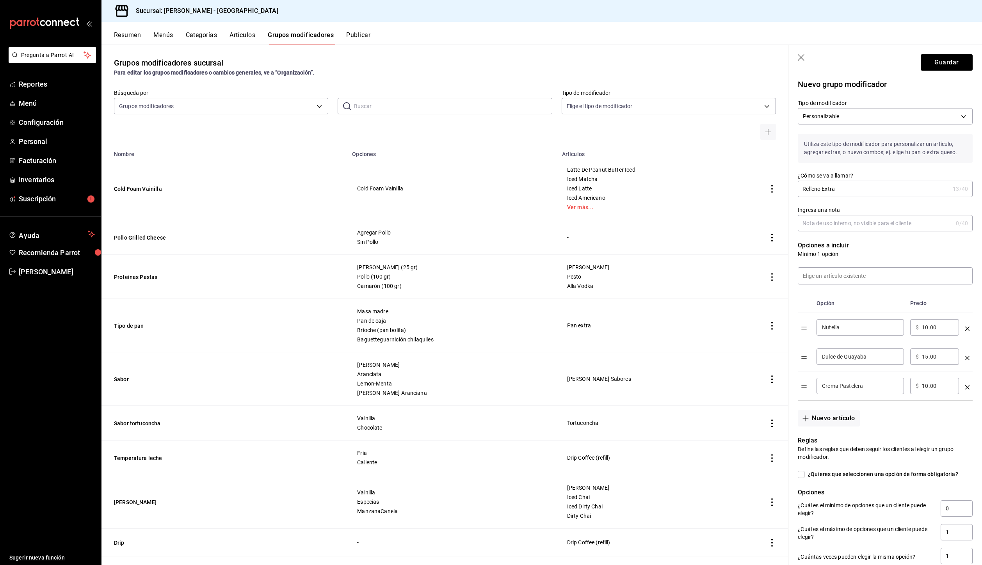
click at [930, 331] on div "​ $ 10.00 ​" at bounding box center [934, 327] width 49 height 16
click at [927, 327] on input "10.00" at bounding box center [938, 328] width 32 height 8
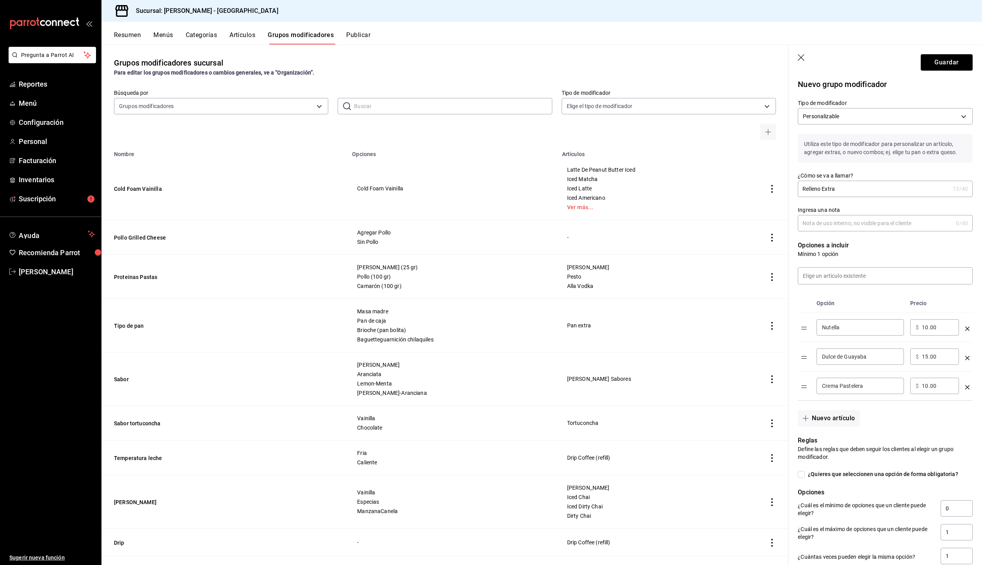
click at [927, 327] on input "10.00" at bounding box center [938, 328] width 32 height 8
type input "15.00"
click at [926, 385] on input "10.00" at bounding box center [938, 386] width 32 height 8
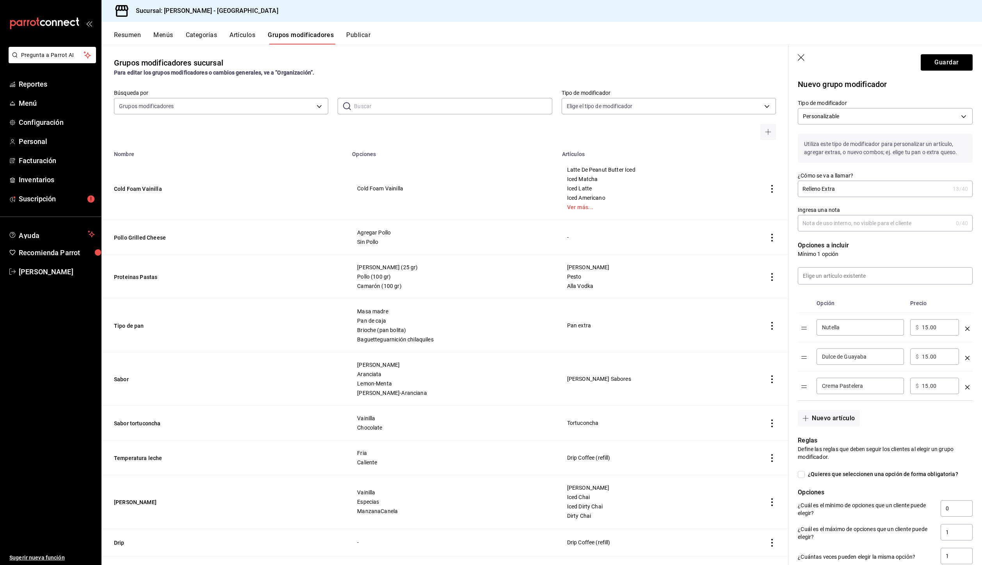
type input "15.00"
click at [916, 428] on div "Reglas Define las reglas que deben seguir los clientes al elegir un grupo modif…" at bounding box center [880, 496] width 184 height 139
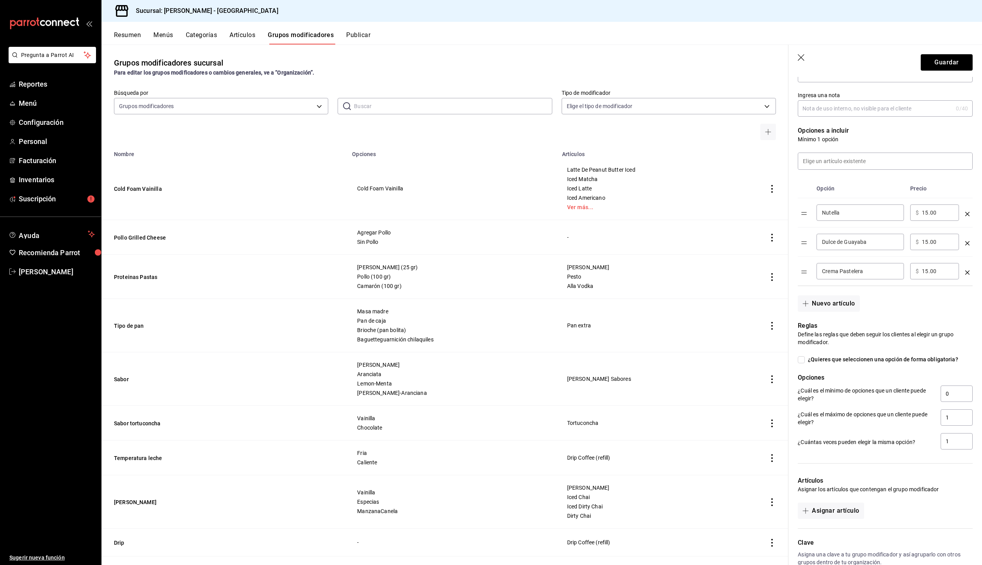
scroll to position [163, 0]
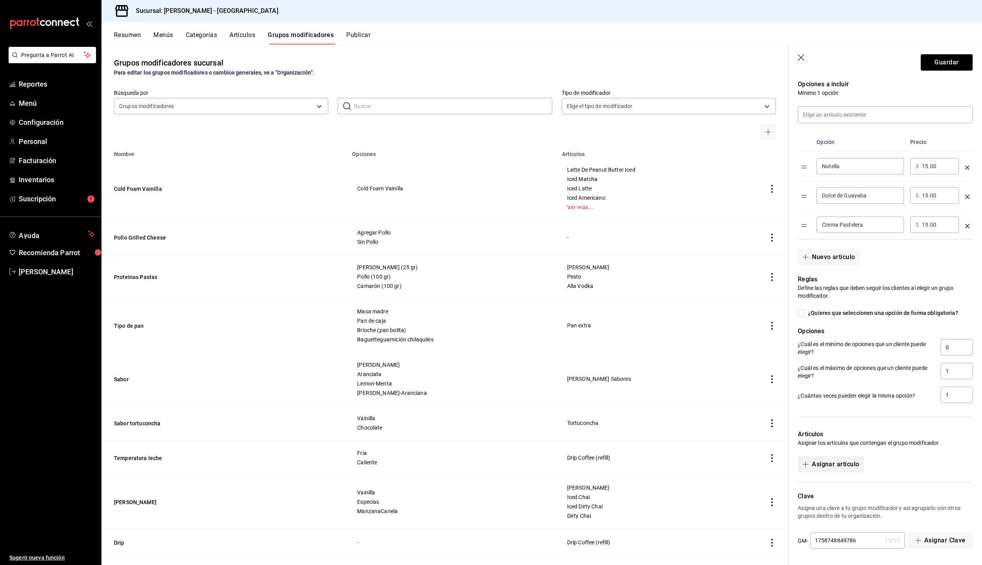
click at [836, 470] on button "Asignar artículo" at bounding box center [831, 464] width 66 height 16
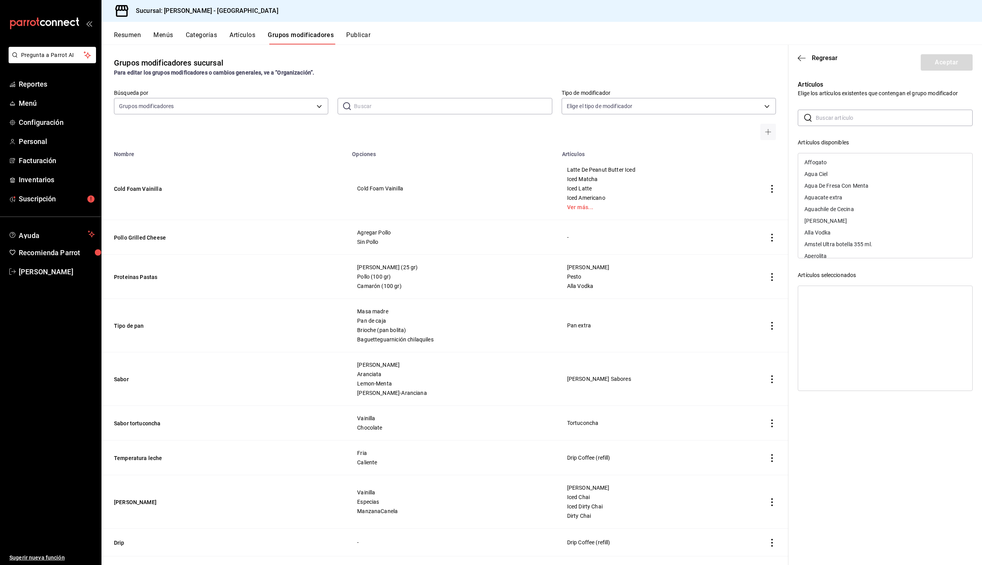
click at [831, 111] on input "text" at bounding box center [894, 118] width 157 height 16
type input "PAn de muerto"
click at [831, 163] on div "Pan de Muerto" at bounding box center [823, 162] width 36 height 5
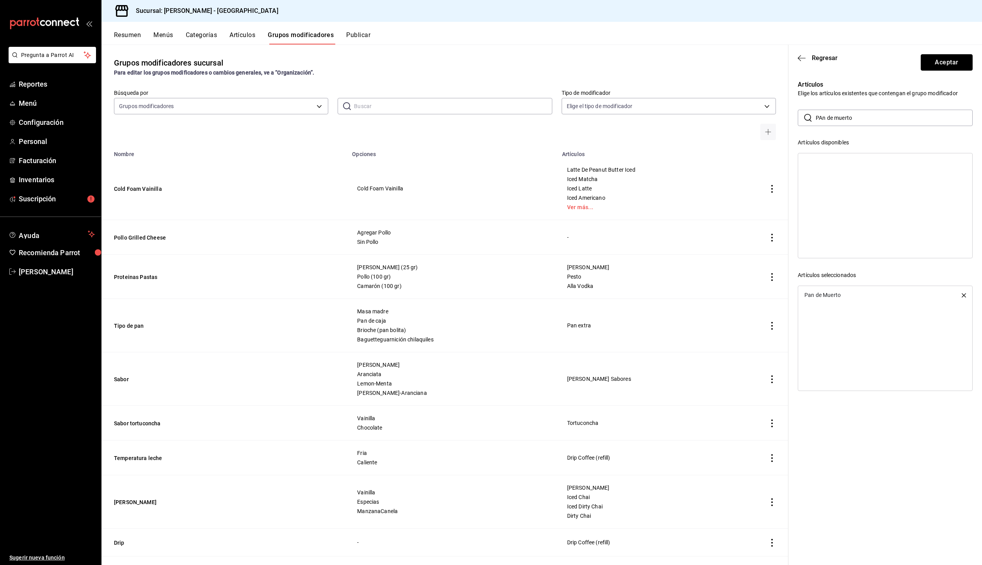
click at [949, 65] on button "Aceptar" at bounding box center [947, 62] width 52 height 16
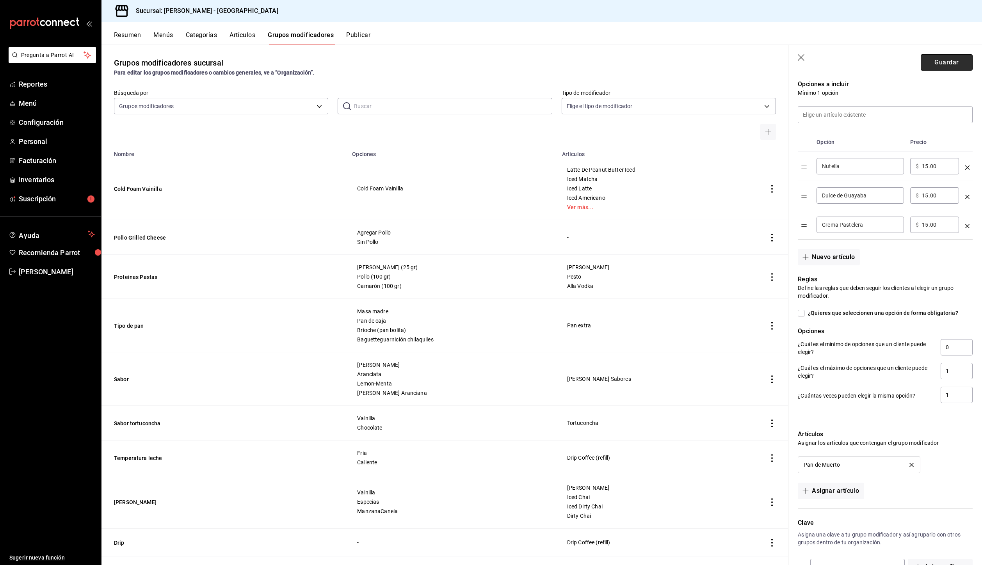
click at [940, 65] on button "Guardar" at bounding box center [947, 62] width 52 height 16
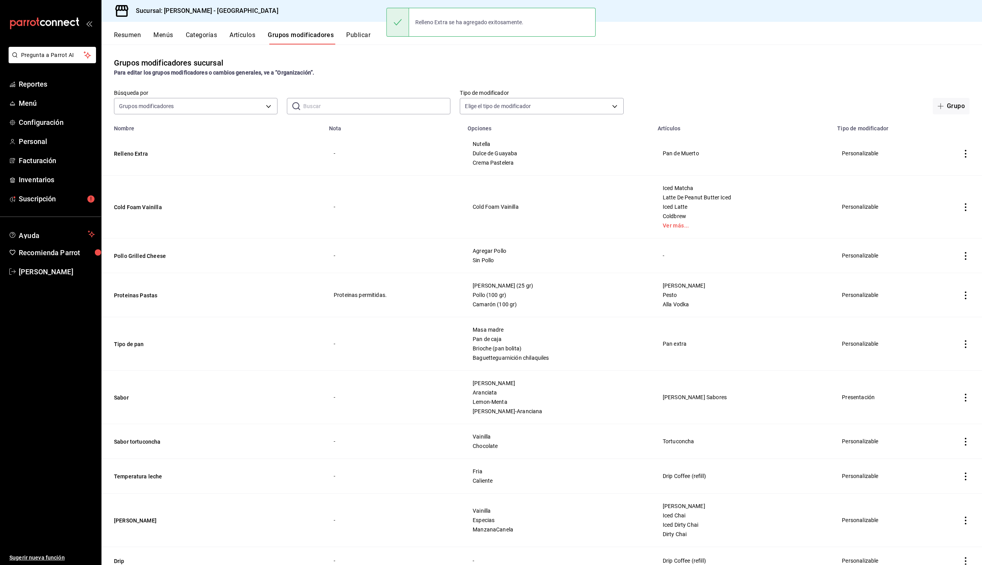
click at [233, 38] on button "Artículos" at bounding box center [243, 37] width 26 height 13
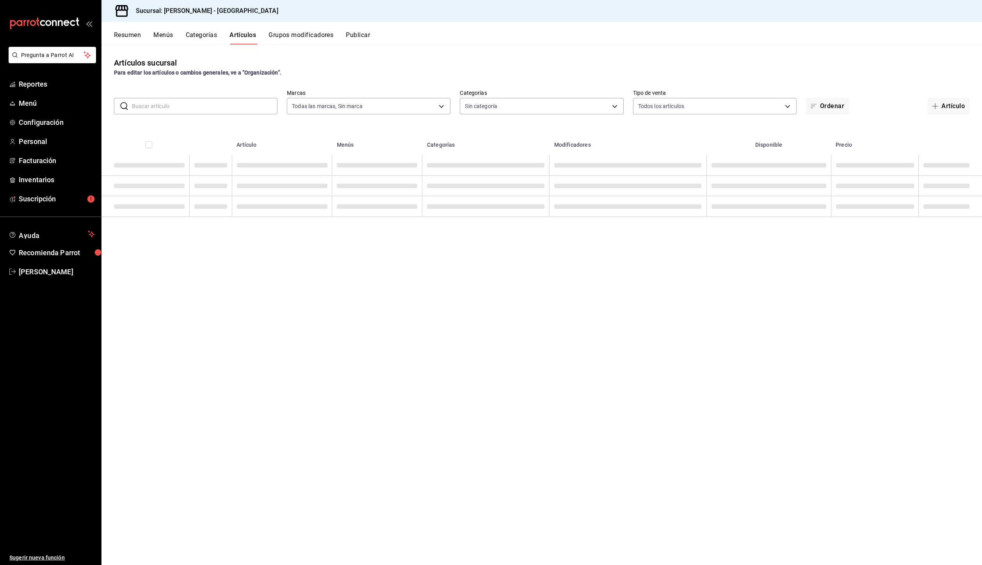
type input "5e10ca9e-0a4e-44f4-9add-18e0c865b6e6"
type input "6d0fde3a-48c0-48b4-b158-97f4dd11cd56,21576ea0-f6fc-40db-bb3e-63638e21fc5e,9c80f…"
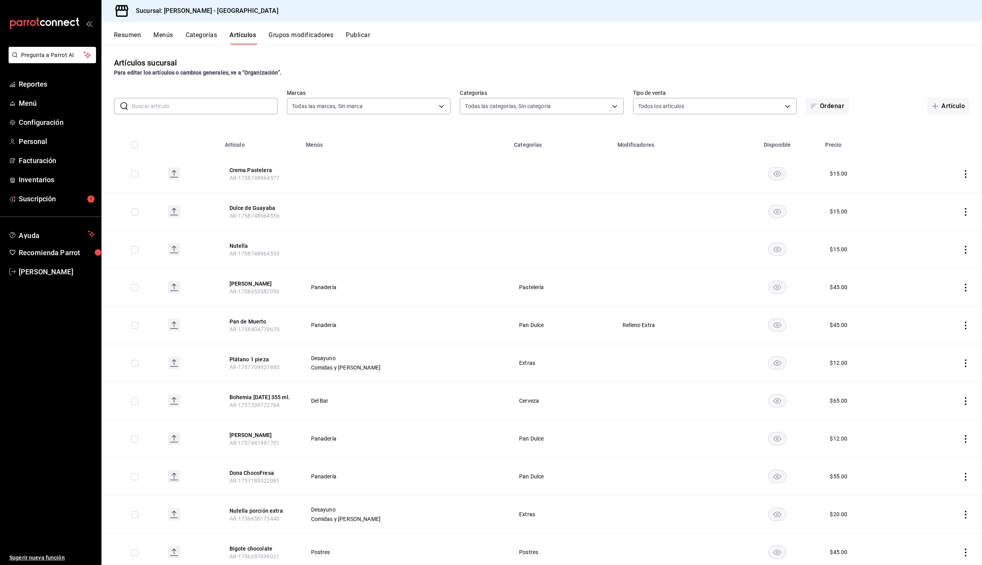
click at [303, 38] on button "Grupos modificadores" at bounding box center [301, 37] width 65 height 13
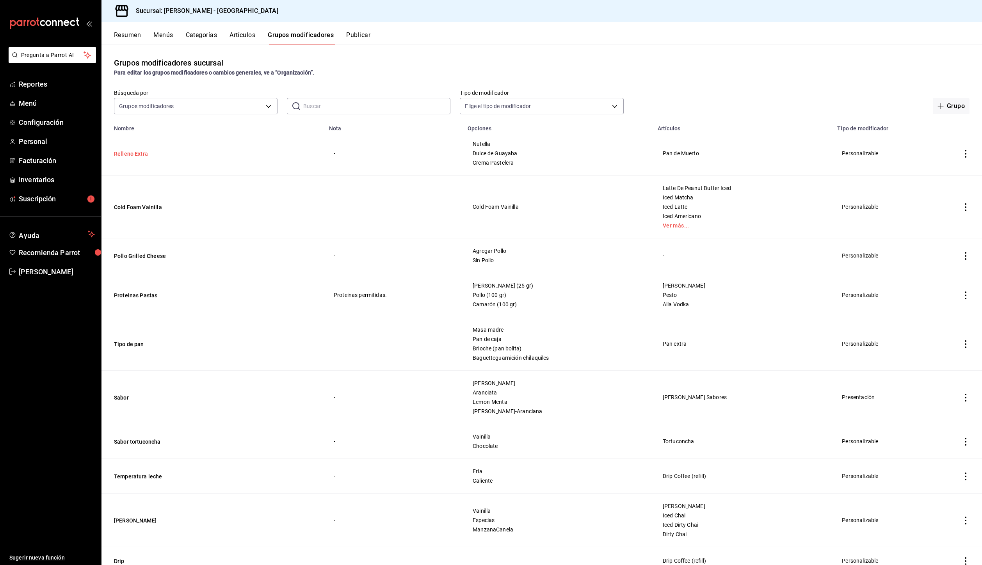
click at [139, 151] on button "Relleno Extra" at bounding box center [161, 154] width 94 height 8
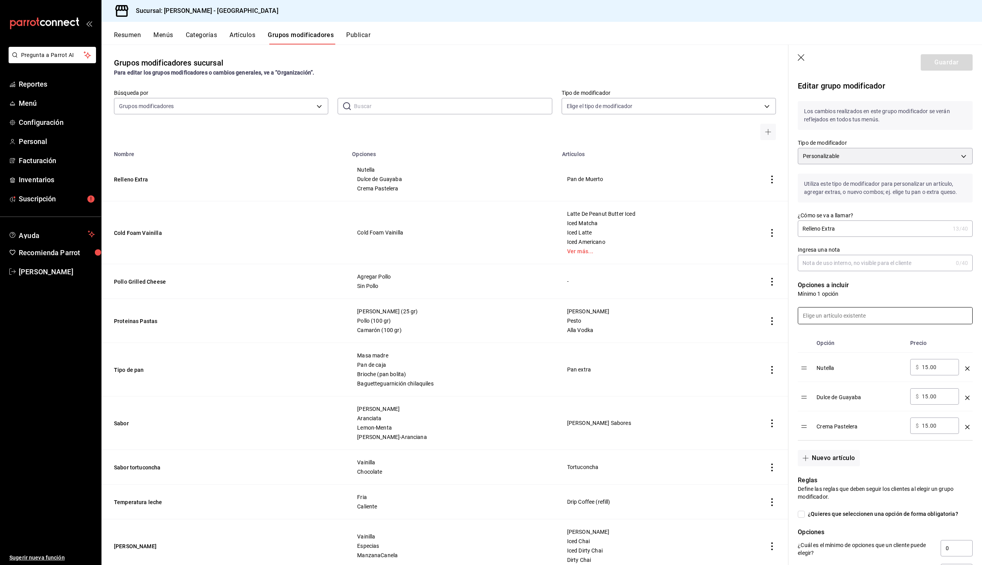
click at [880, 318] on input at bounding box center [885, 316] width 174 height 16
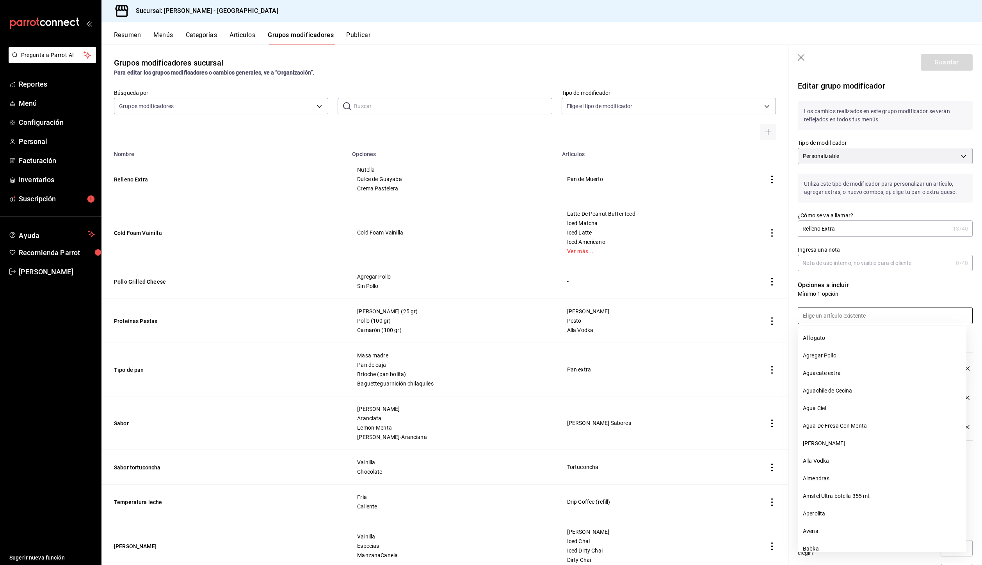
click at [913, 287] on p "Opciones a incluir" at bounding box center [885, 285] width 175 height 9
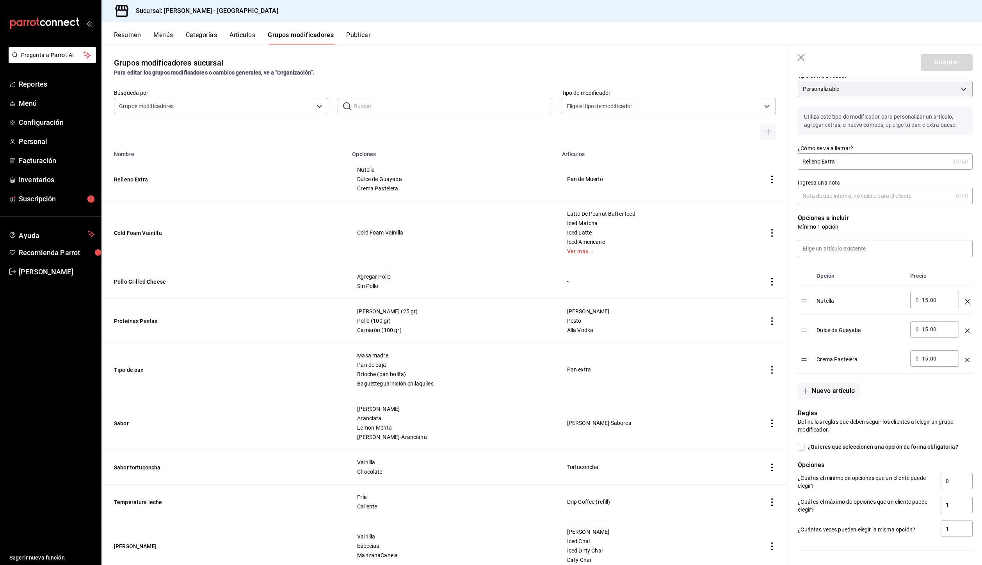
scroll to position [146, 0]
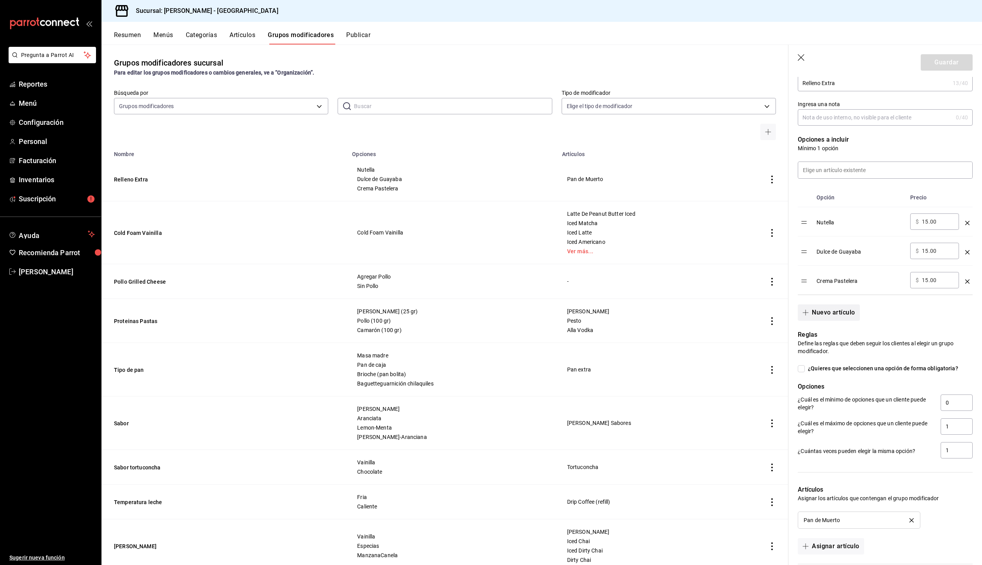
click at [830, 318] on button "Nuevo artículo" at bounding box center [829, 312] width 62 height 16
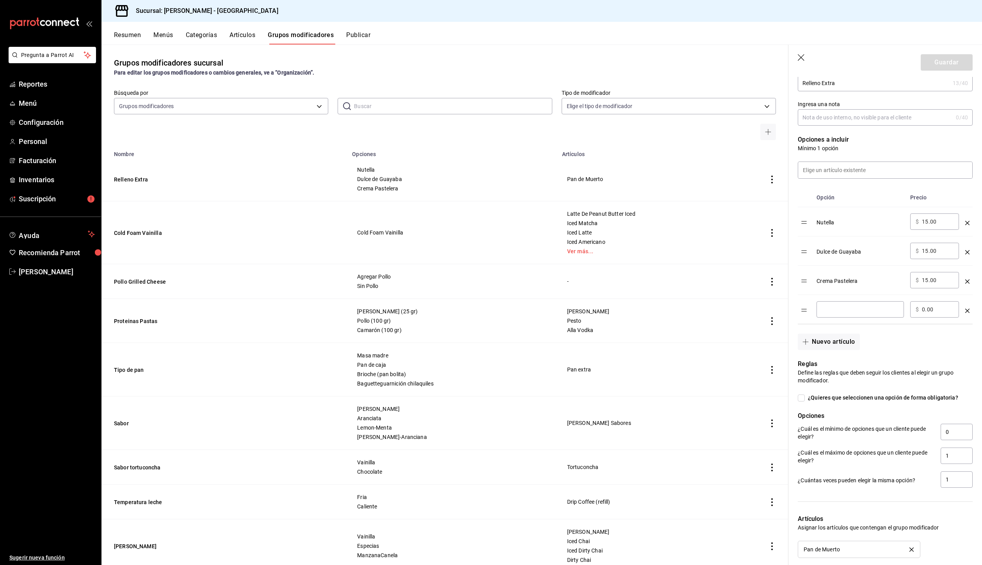
click at [841, 313] on div "​" at bounding box center [860, 309] width 87 height 16
type input "Higo"
type input "15.00"
click at [940, 65] on button "Guardar" at bounding box center [947, 62] width 52 height 16
